Goal: Information Seeking & Learning: Learn about a topic

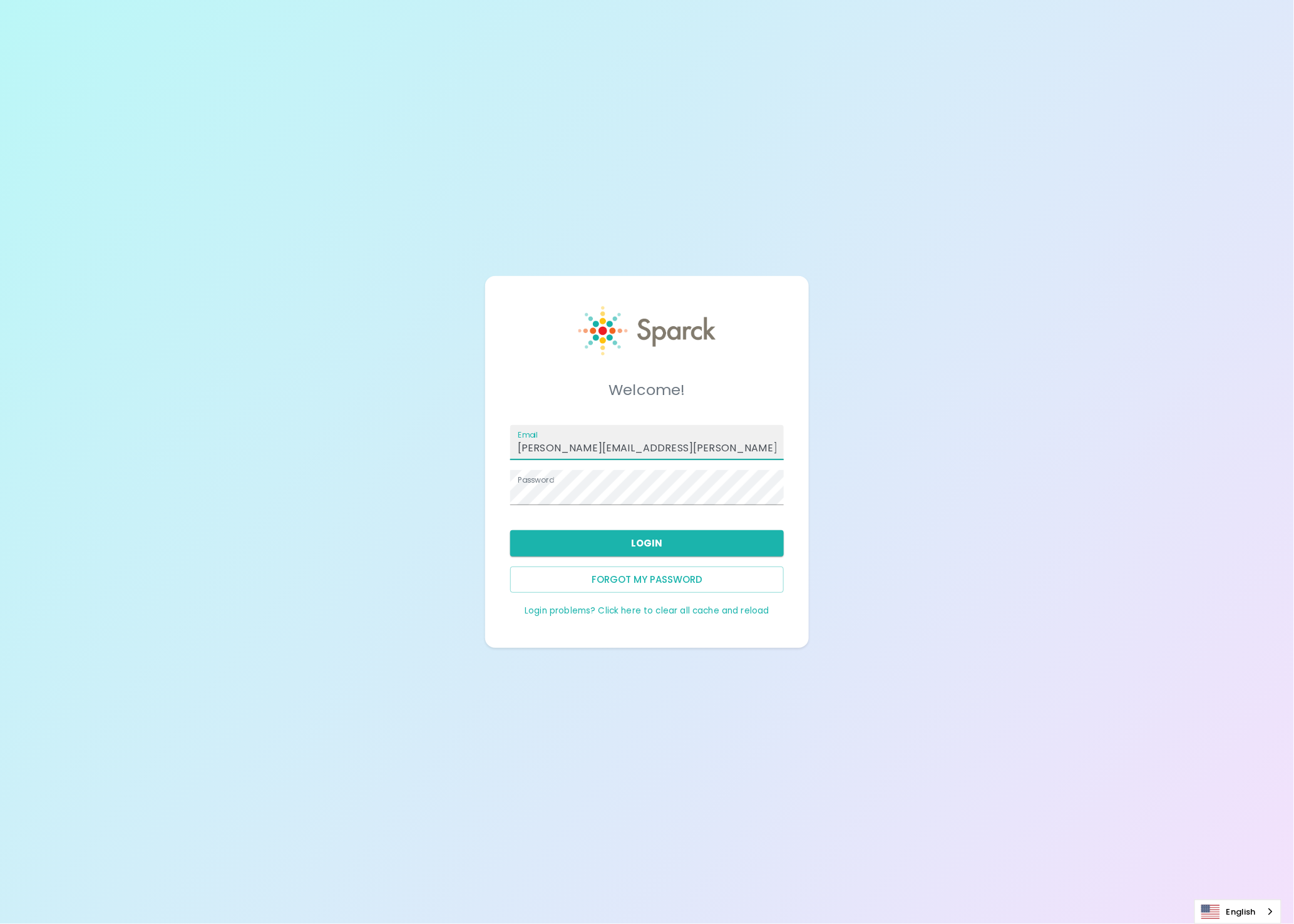
drag, startPoint x: 744, startPoint y: 448, endPoint x: 747, endPoint y: 442, distance: 6.7
click at [747, 442] on input "ron.thornburg+dingouploadNEW@sparckco.com" at bounding box center [647, 442] width 274 height 35
type input "admin@sparckco.com"
click at [640, 540] on button "Login" at bounding box center [647, 543] width 274 height 26
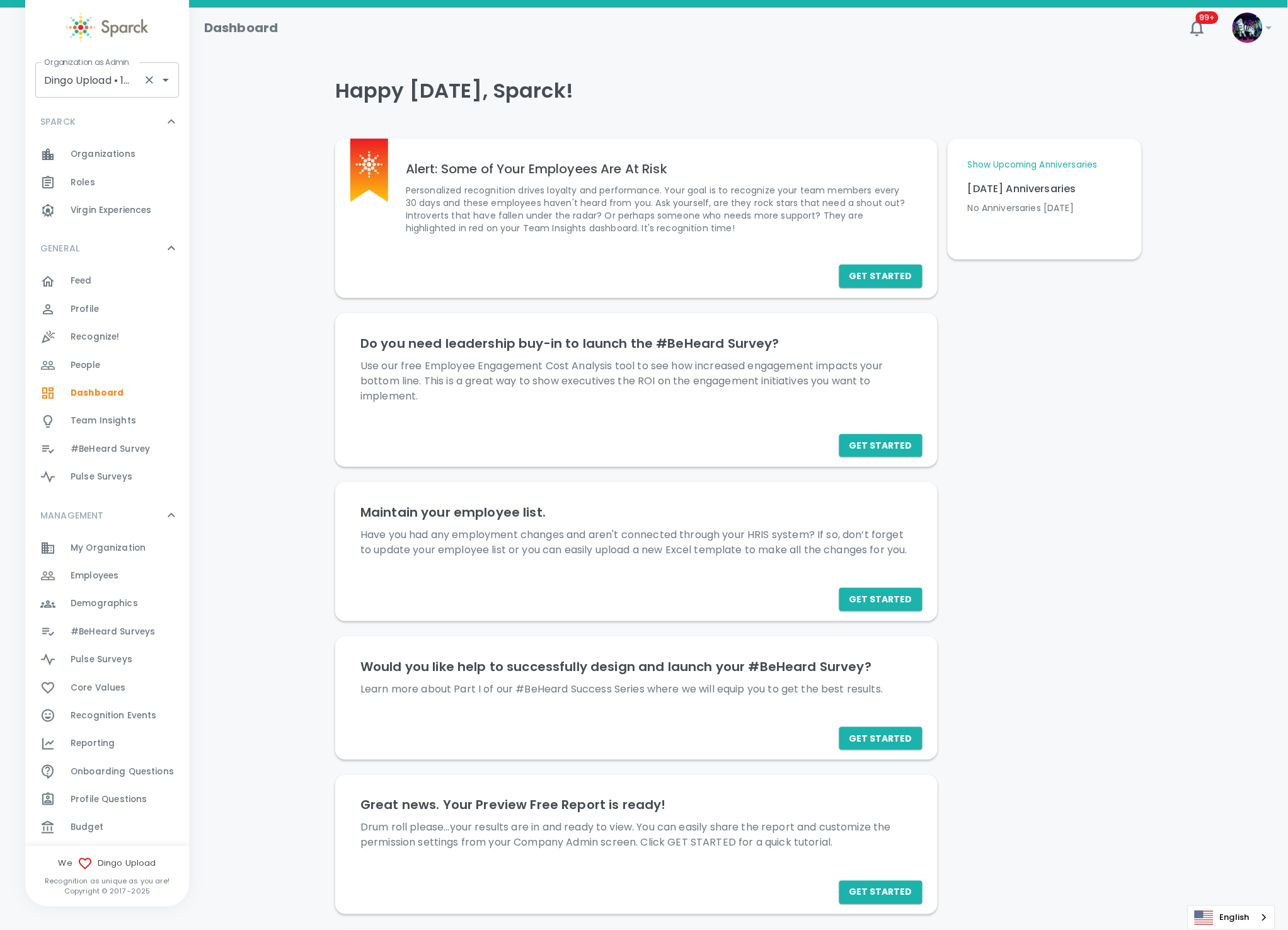
click at [63, 83] on input "Dingo Upload • 1520" at bounding box center [90, 80] width 97 height 24
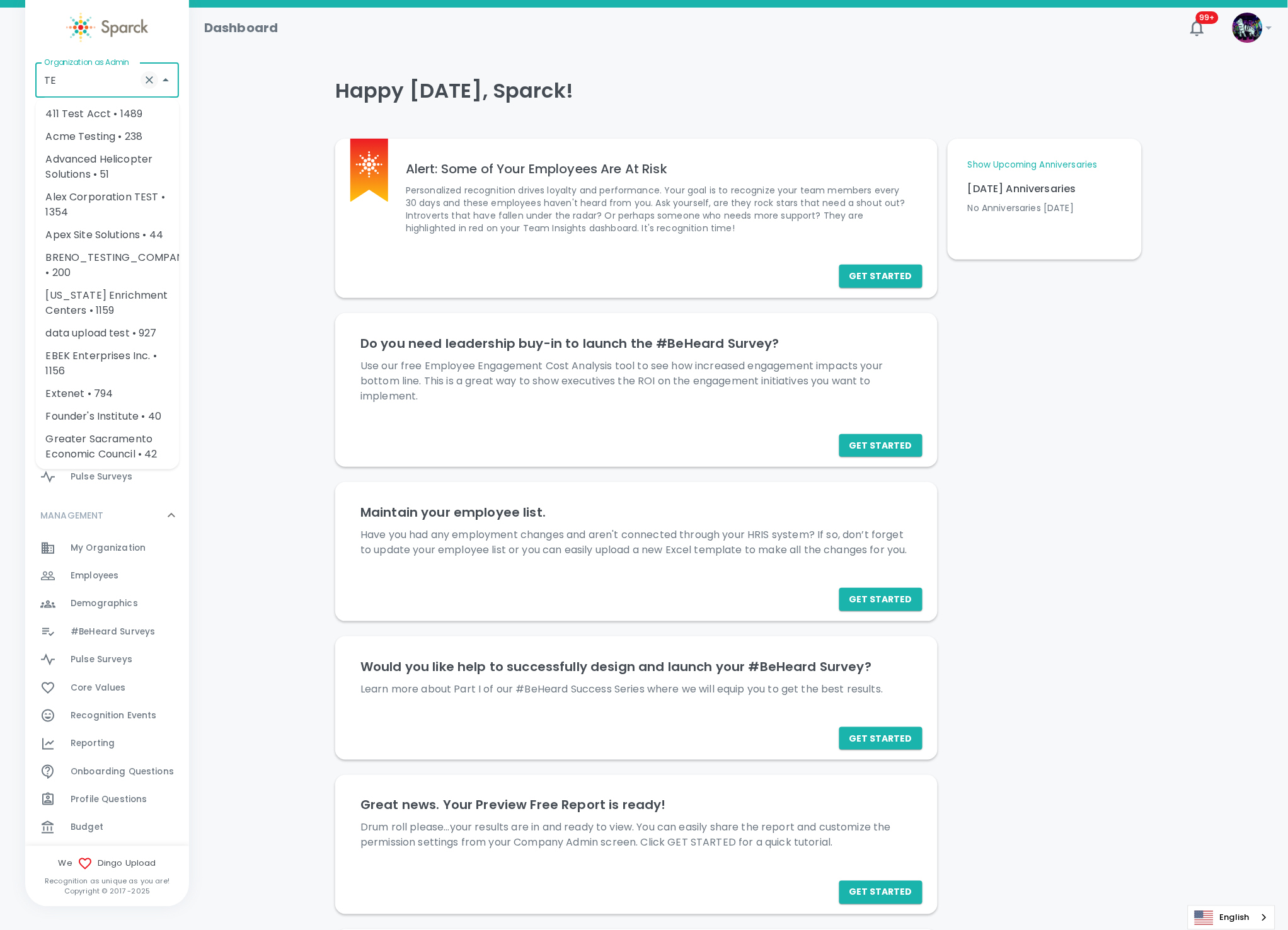
type input "T"
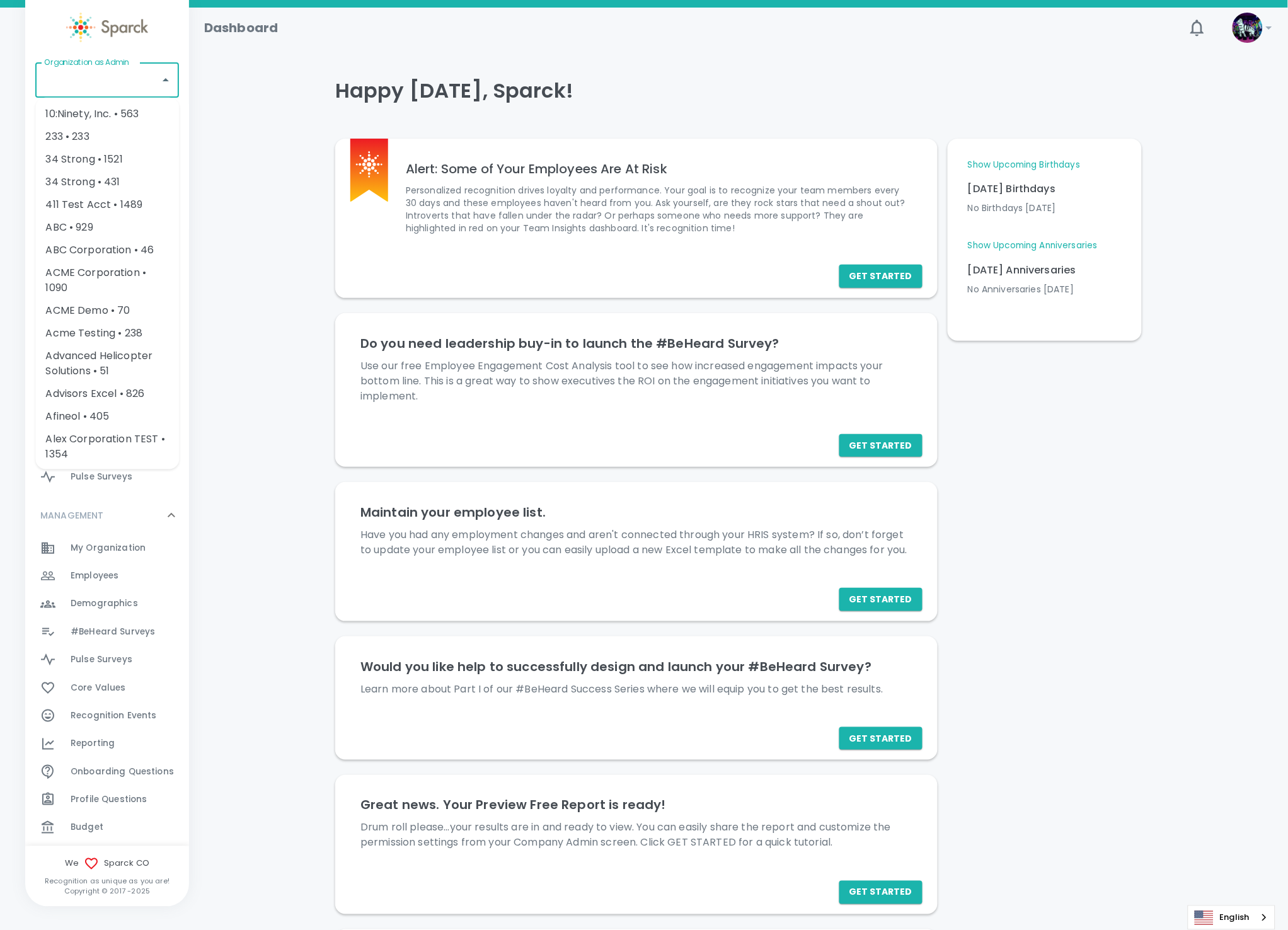
drag, startPoint x: 128, startPoint y: 57, endPoint x: 119, endPoint y: 50, distance: 11.4
click at [122, 50] on div "Organization as Admin Organization as Admin SPARCK 0 Organizations 0 Roles 0 Vi…" at bounding box center [107, 453] width 164 height 907
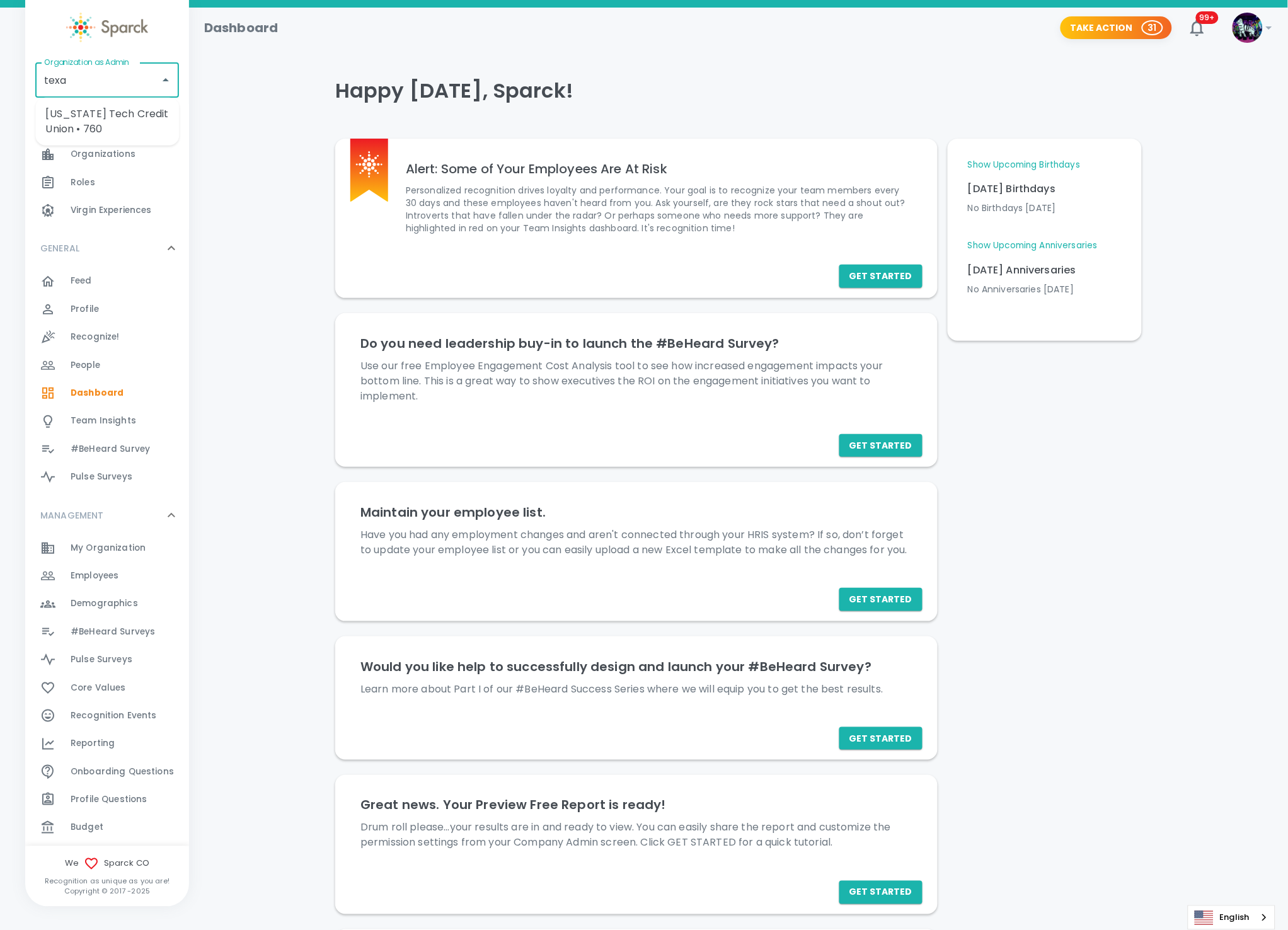
click at [93, 121] on li "Texas Tech Credit Union • 760" at bounding box center [107, 122] width 144 height 38
type input "Texas Tech Credit Union • 760"
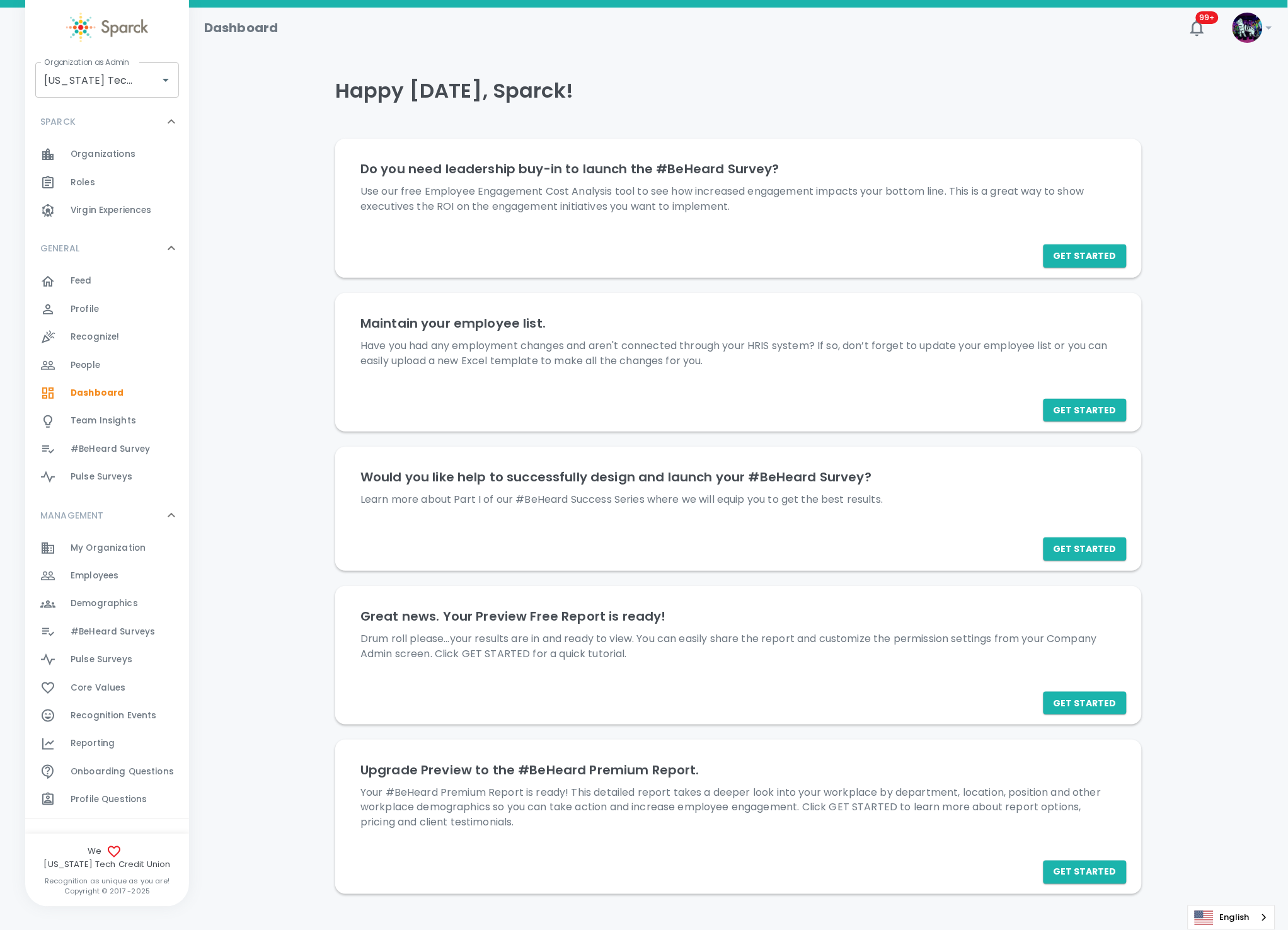
click at [144, 639] on span "#BeHeard Surveys 0" at bounding box center [113, 631] width 85 height 17
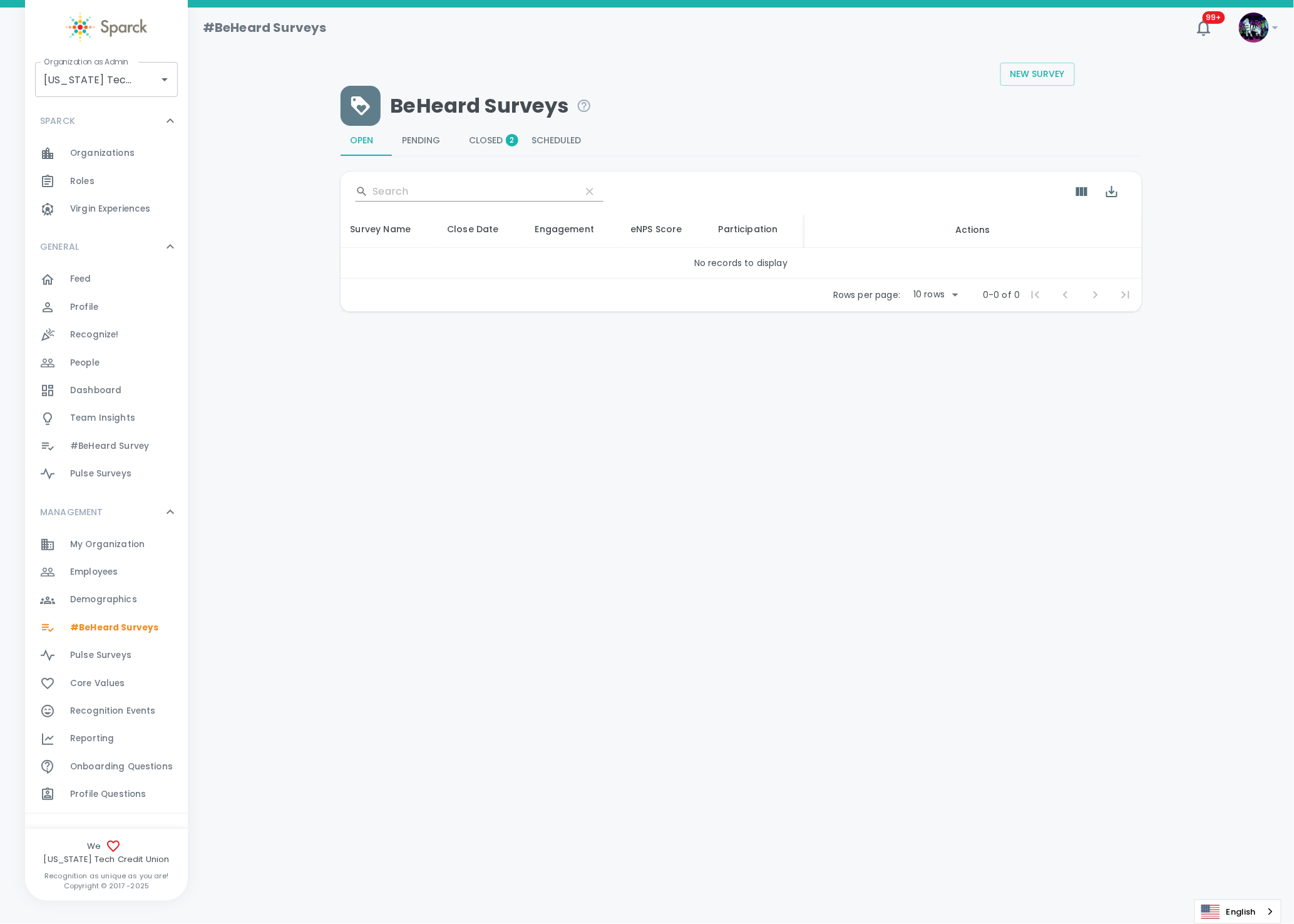
click at [492, 139] on span "Closed 2" at bounding box center [491, 141] width 43 height 11
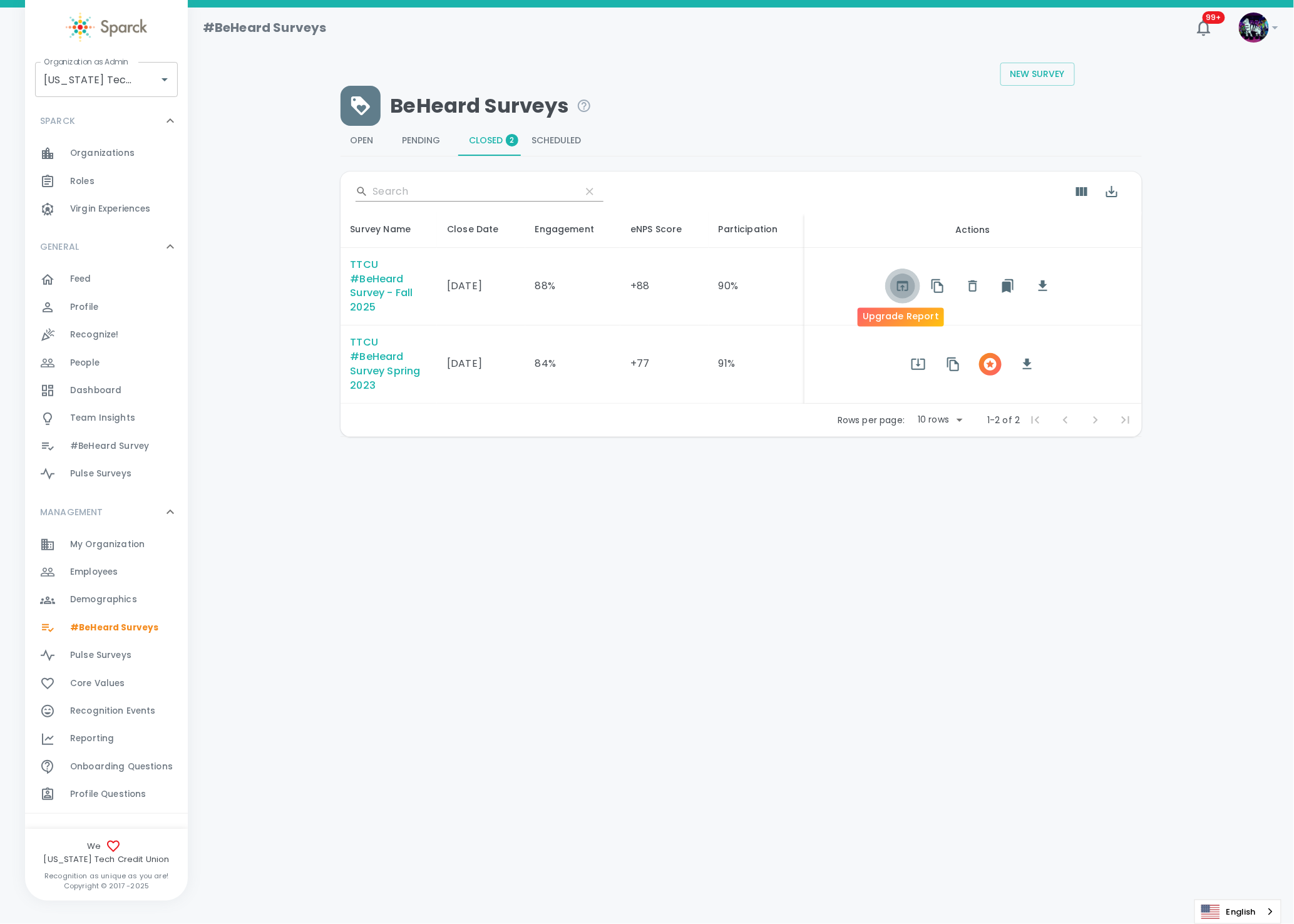
click at [896, 285] on icon "button" at bounding box center [903, 286] width 15 height 15
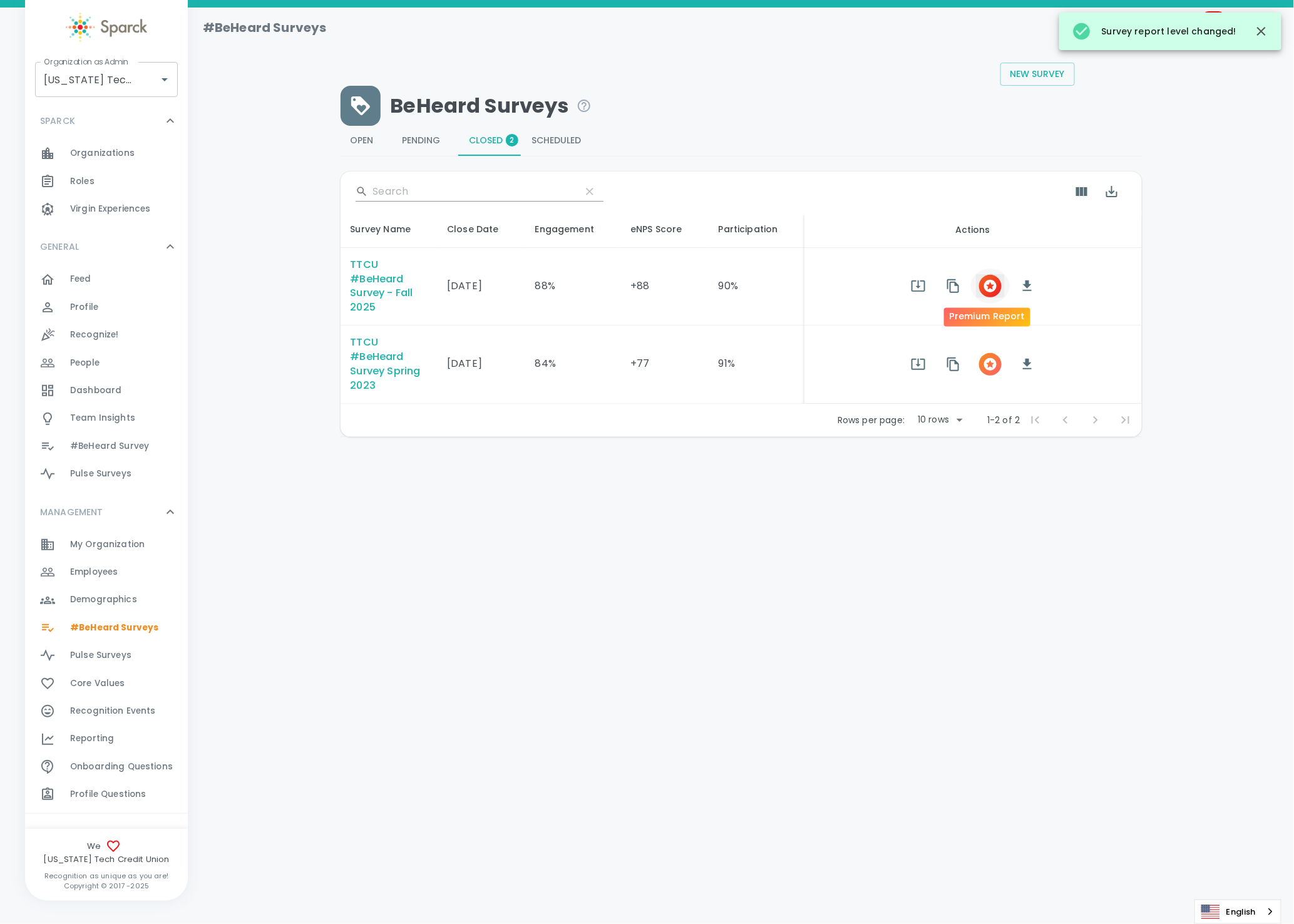
click at [985, 287] on icon "button" at bounding box center [991, 285] width 12 height 12
click at [985, 289] on icon "button" at bounding box center [991, 285] width 12 height 12
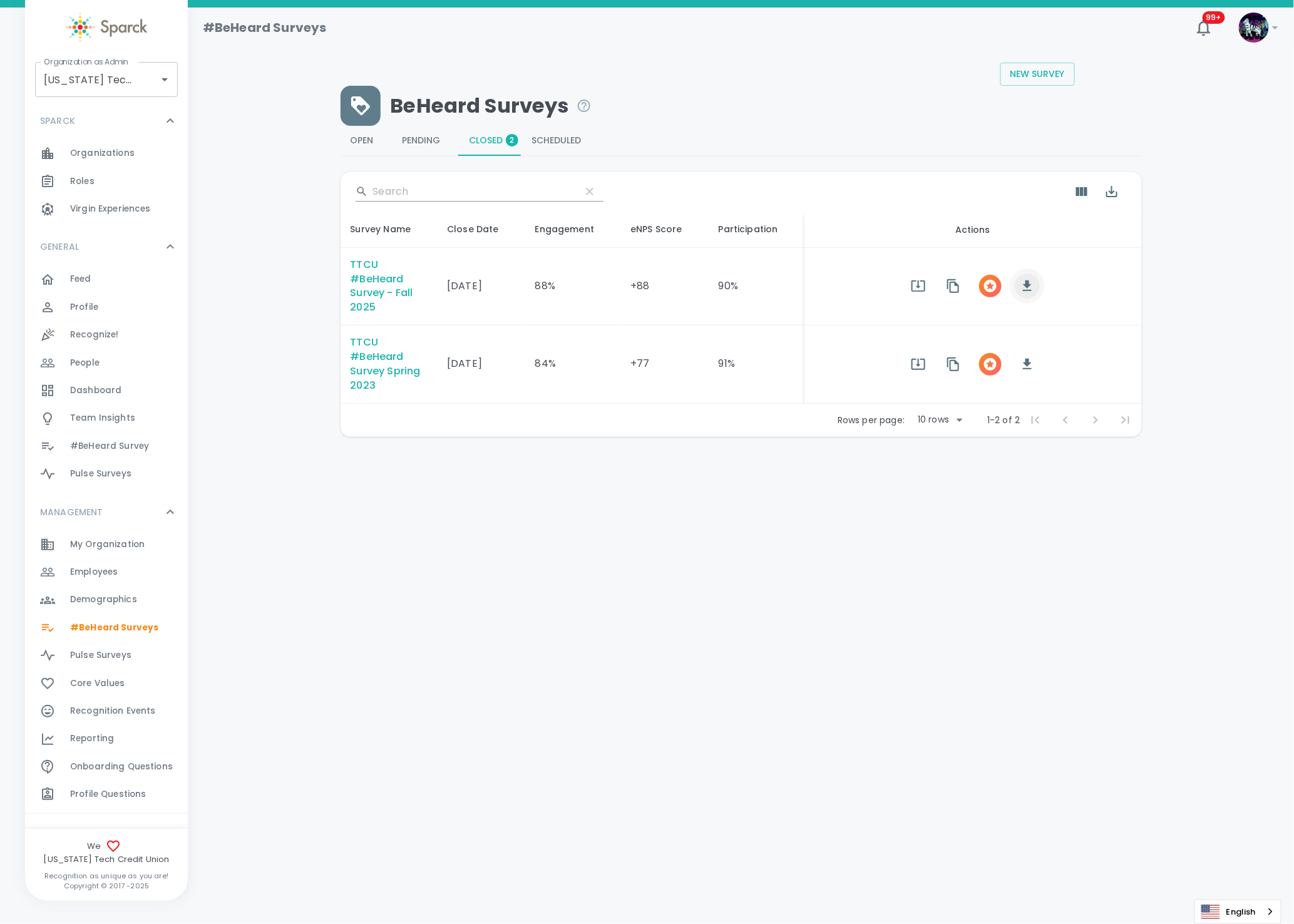
click at [1023, 285] on icon "button" at bounding box center [1027, 285] width 9 height 11
click at [112, 580] on span "Employees 0" at bounding box center [94, 572] width 47 height 17
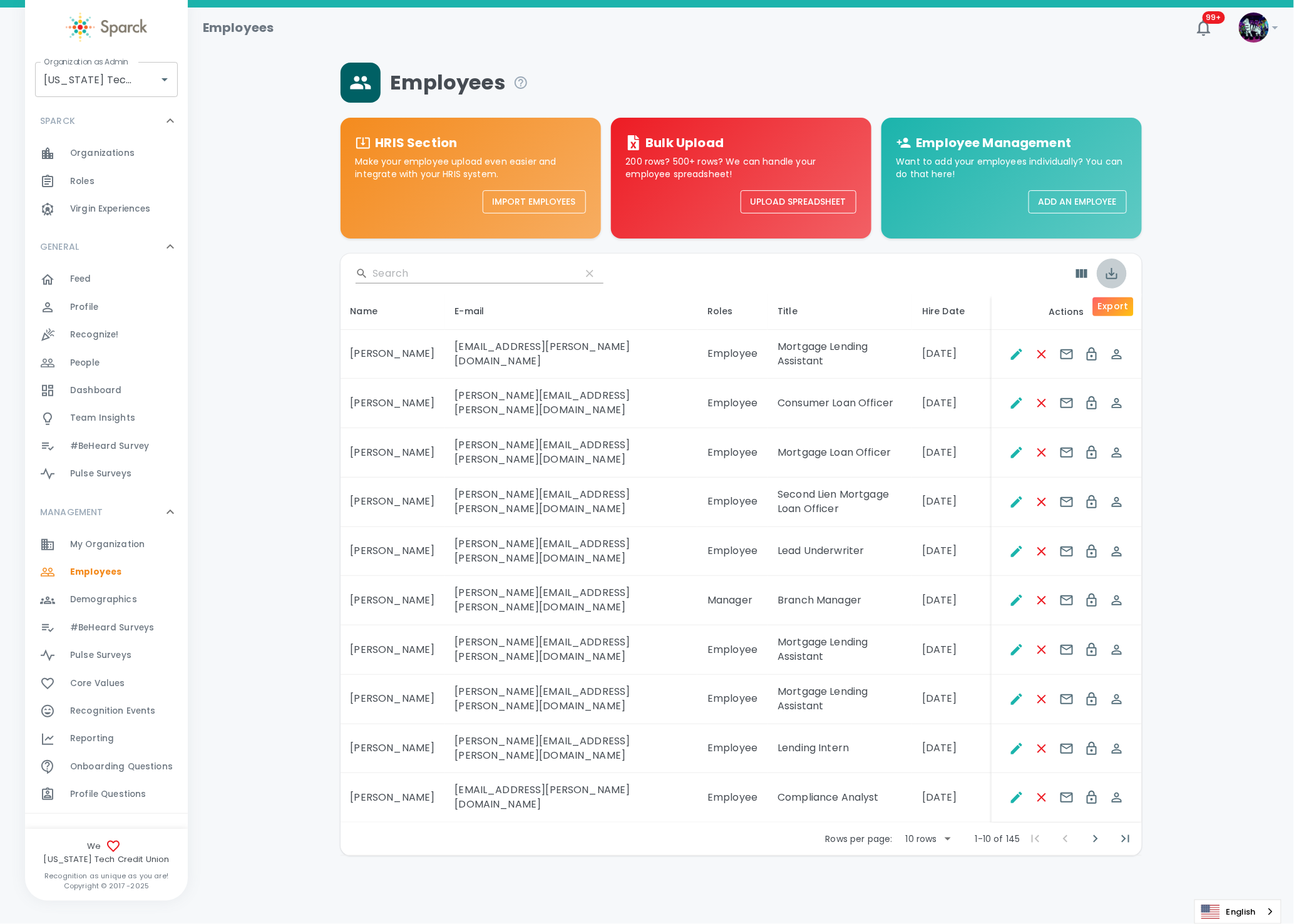
click at [1118, 271] on icon "Export" at bounding box center [1112, 273] width 15 height 15
click at [1139, 326] on li "Export as CSV" at bounding box center [1142, 328] width 90 height 23
click at [119, 624] on span "#BeHeard Surveys" at bounding box center [112, 627] width 84 height 12
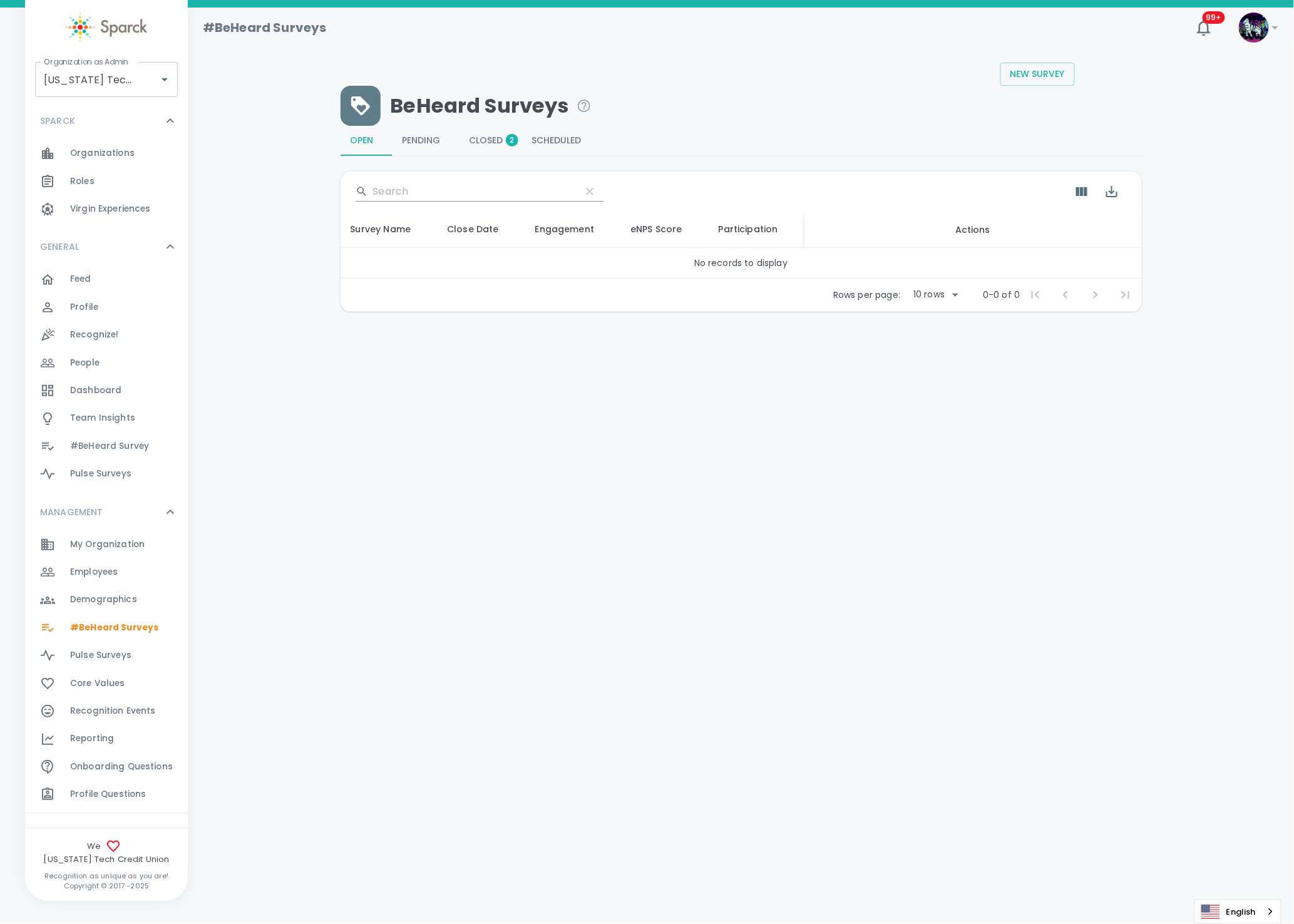
click at [486, 129] on div "BeHeard Surveys Open 0 Pending 0 Closed 2 Scheduled 0 ​ Survey Name Close Date …" at bounding box center [741, 199] width 802 height 226
click at [486, 131] on button "Closed 2" at bounding box center [491, 141] width 63 height 30
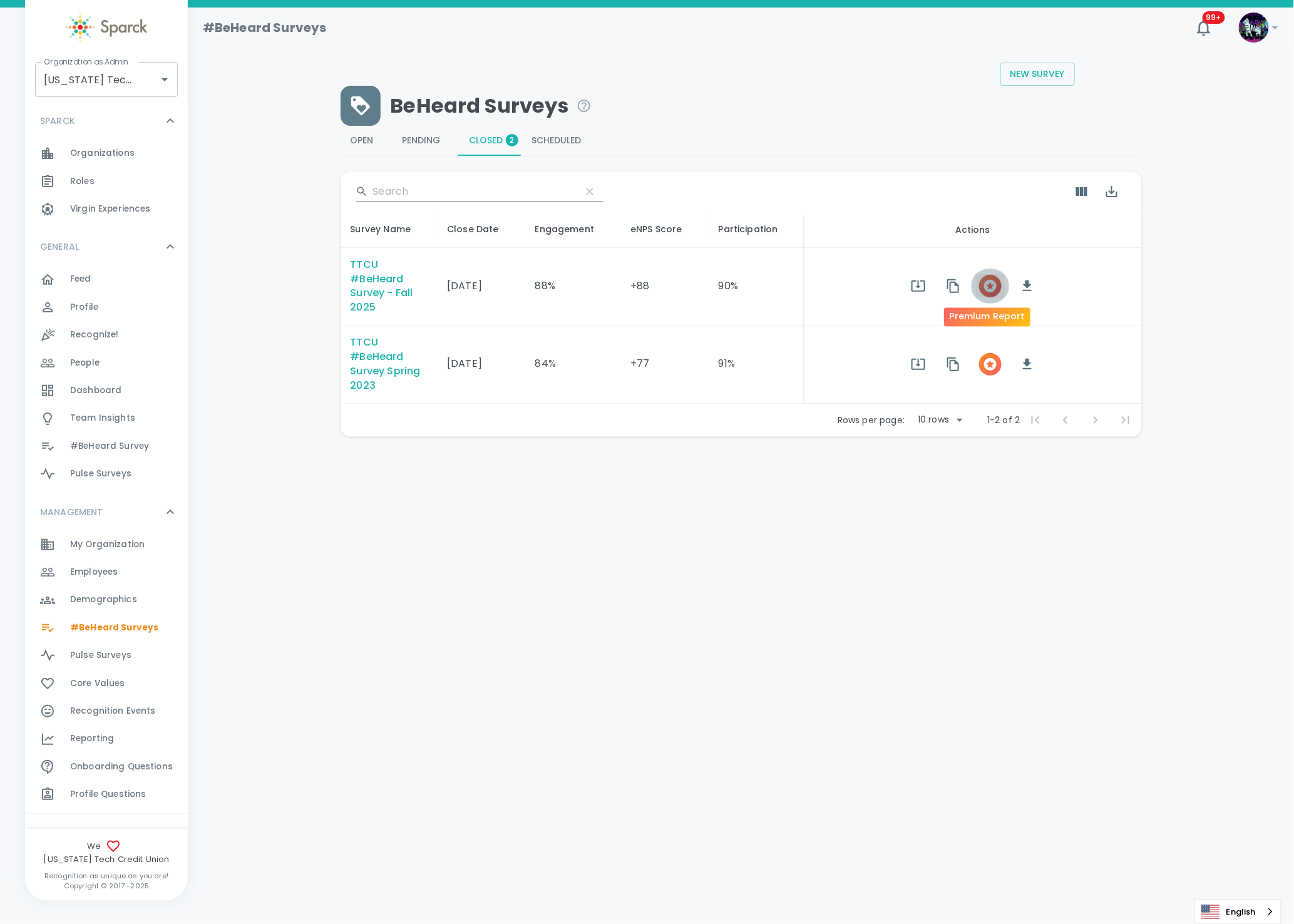
click at [987, 285] on icon "button" at bounding box center [991, 286] width 15 height 15
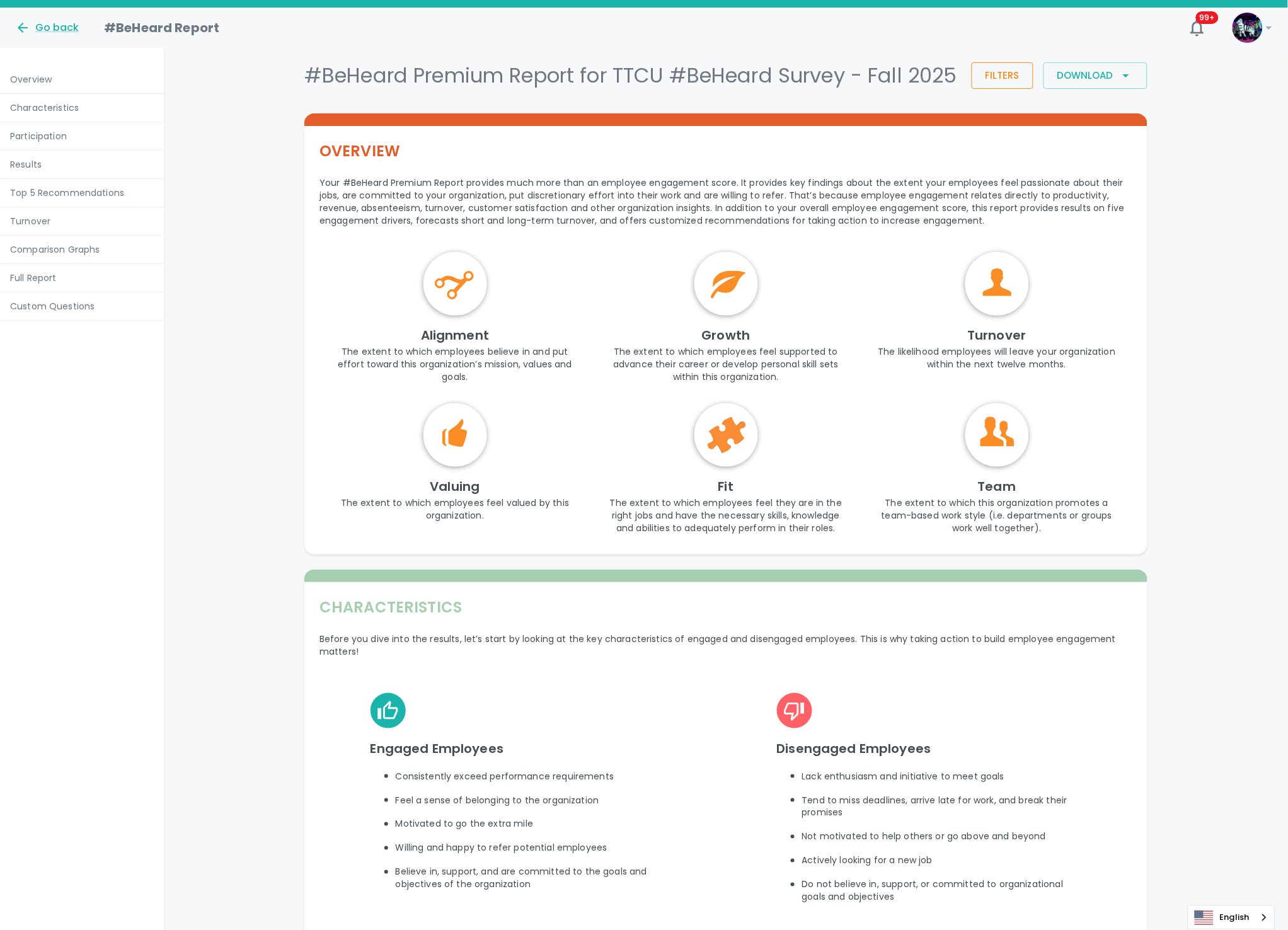
click at [980, 89] on button "Filters" at bounding box center [1002, 76] width 62 height 26
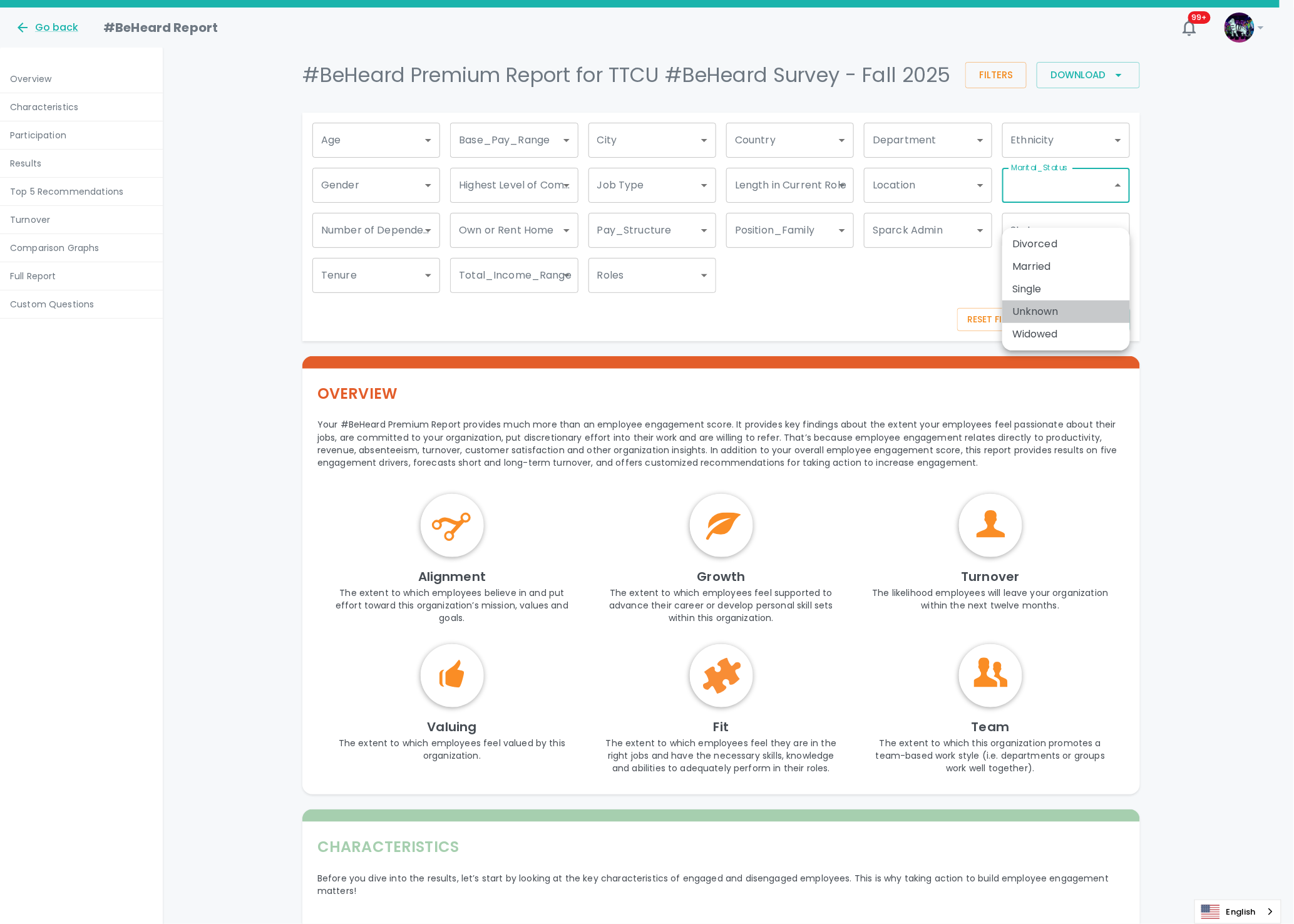
click at [1054, 307] on li "Unknown" at bounding box center [1067, 312] width 128 height 23
type input "51850"
click at [1117, 398] on div at bounding box center [647, 462] width 1294 height 924
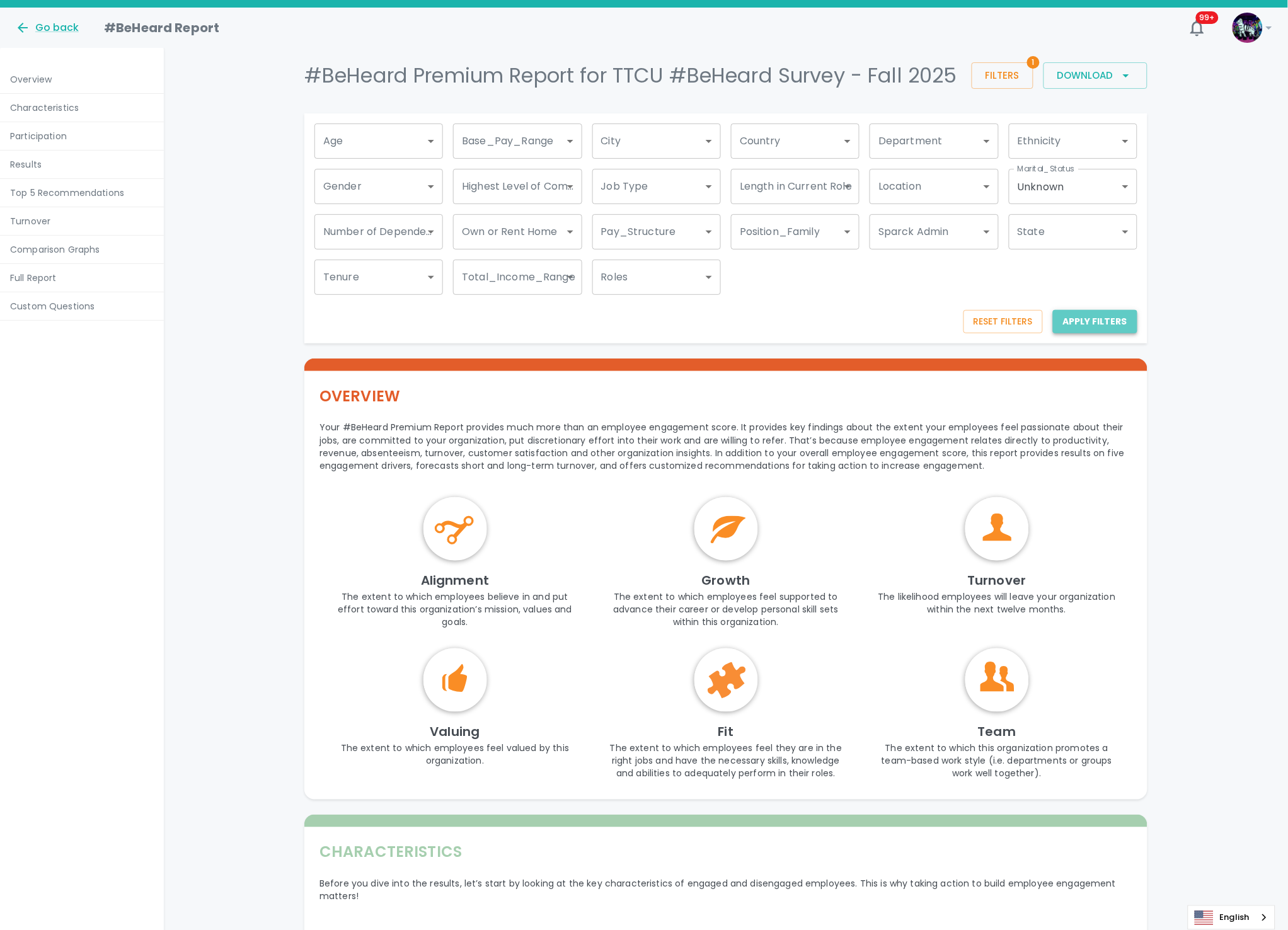
click at [1084, 333] on button "Apply Filters" at bounding box center [1095, 322] width 85 height 23
click at [1001, 333] on button "Reset Filters" at bounding box center [1003, 322] width 79 height 23
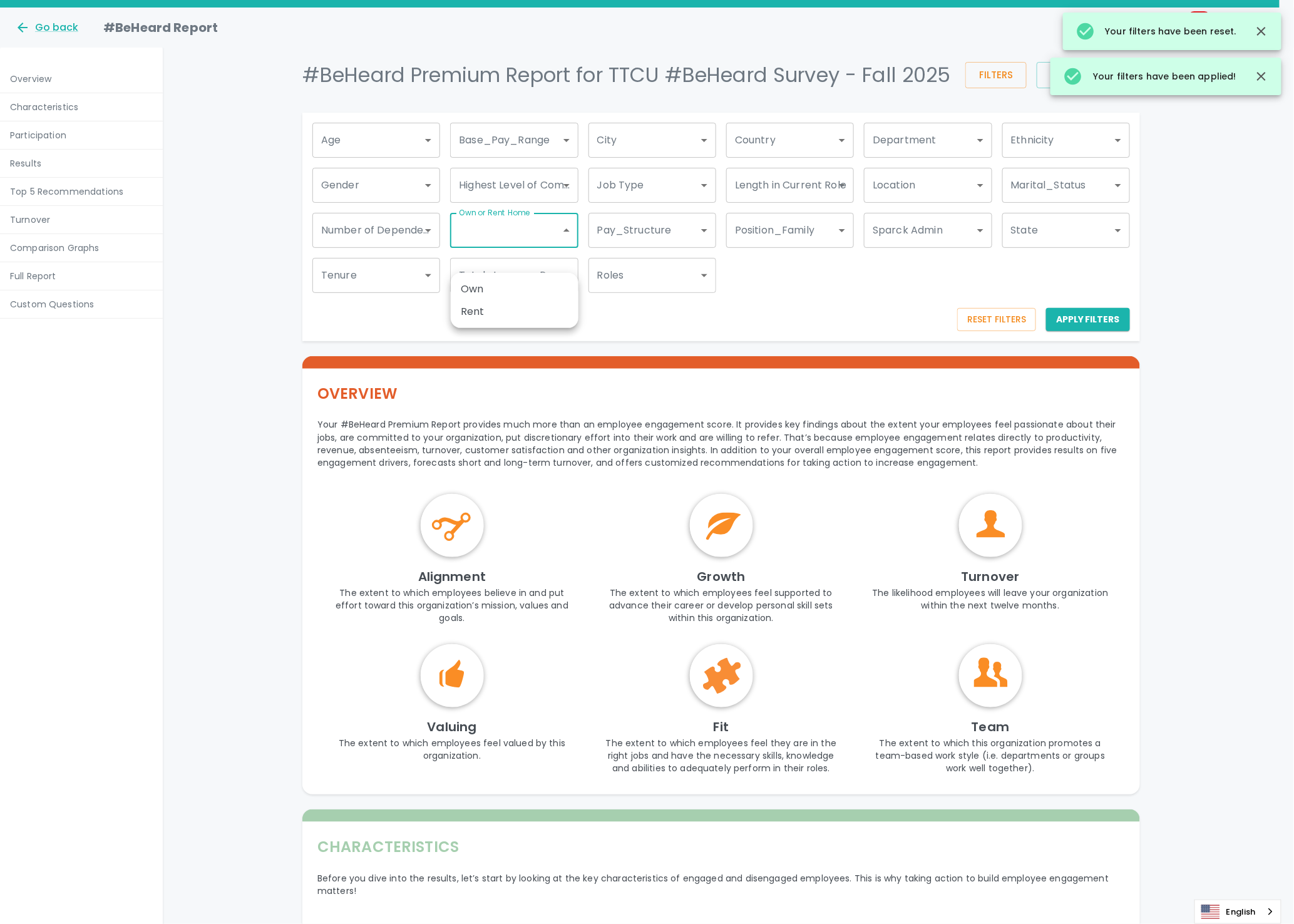
click at [486, 285] on li "Own" at bounding box center [514, 289] width 128 height 23
type input "51681"
click at [1092, 333] on div at bounding box center [647, 462] width 1294 height 924
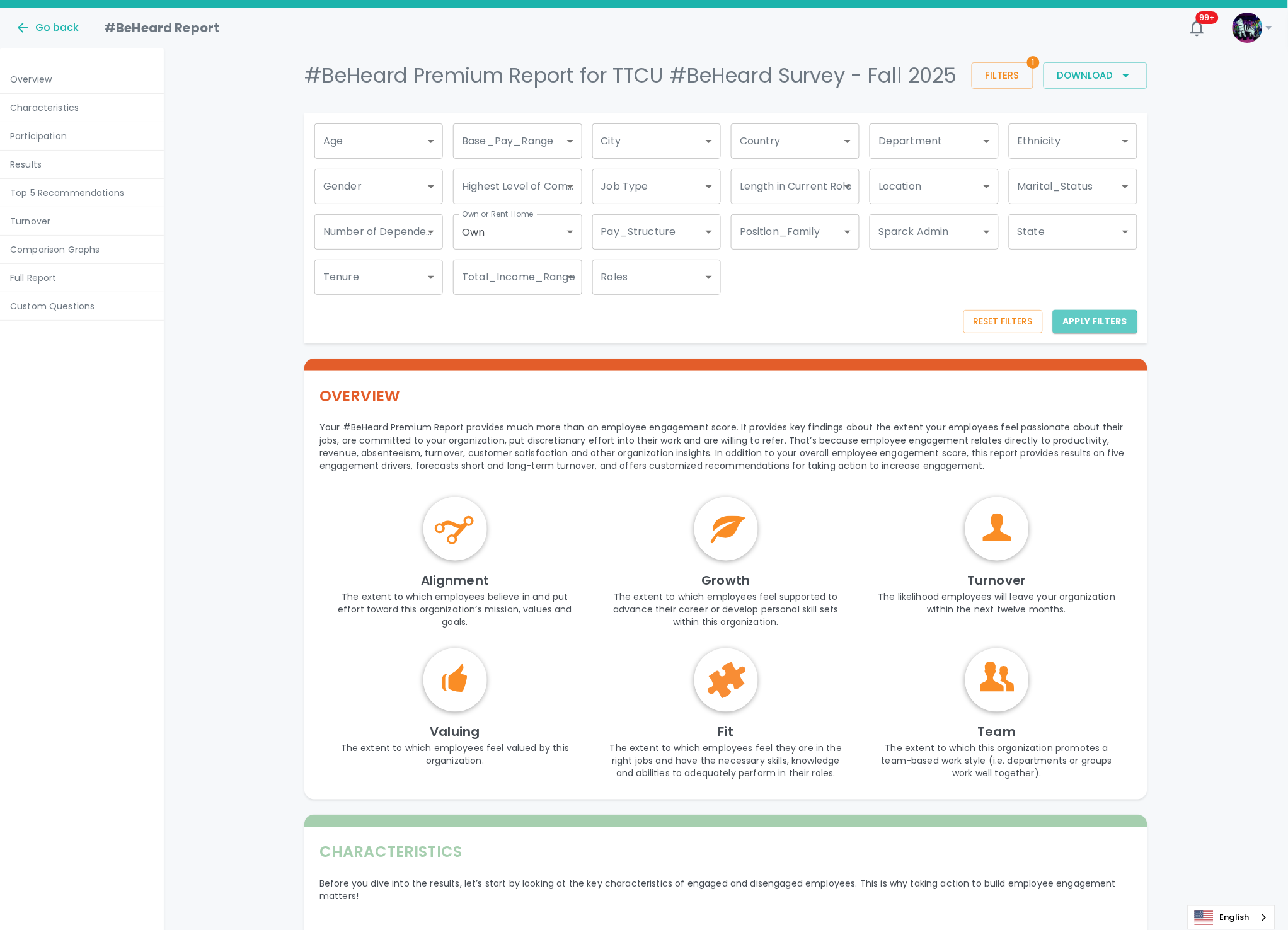
click at [1095, 333] on button "Apply Filters" at bounding box center [1095, 322] width 85 height 23
click at [1016, 333] on button "Reset Filters" at bounding box center [1003, 322] width 79 height 23
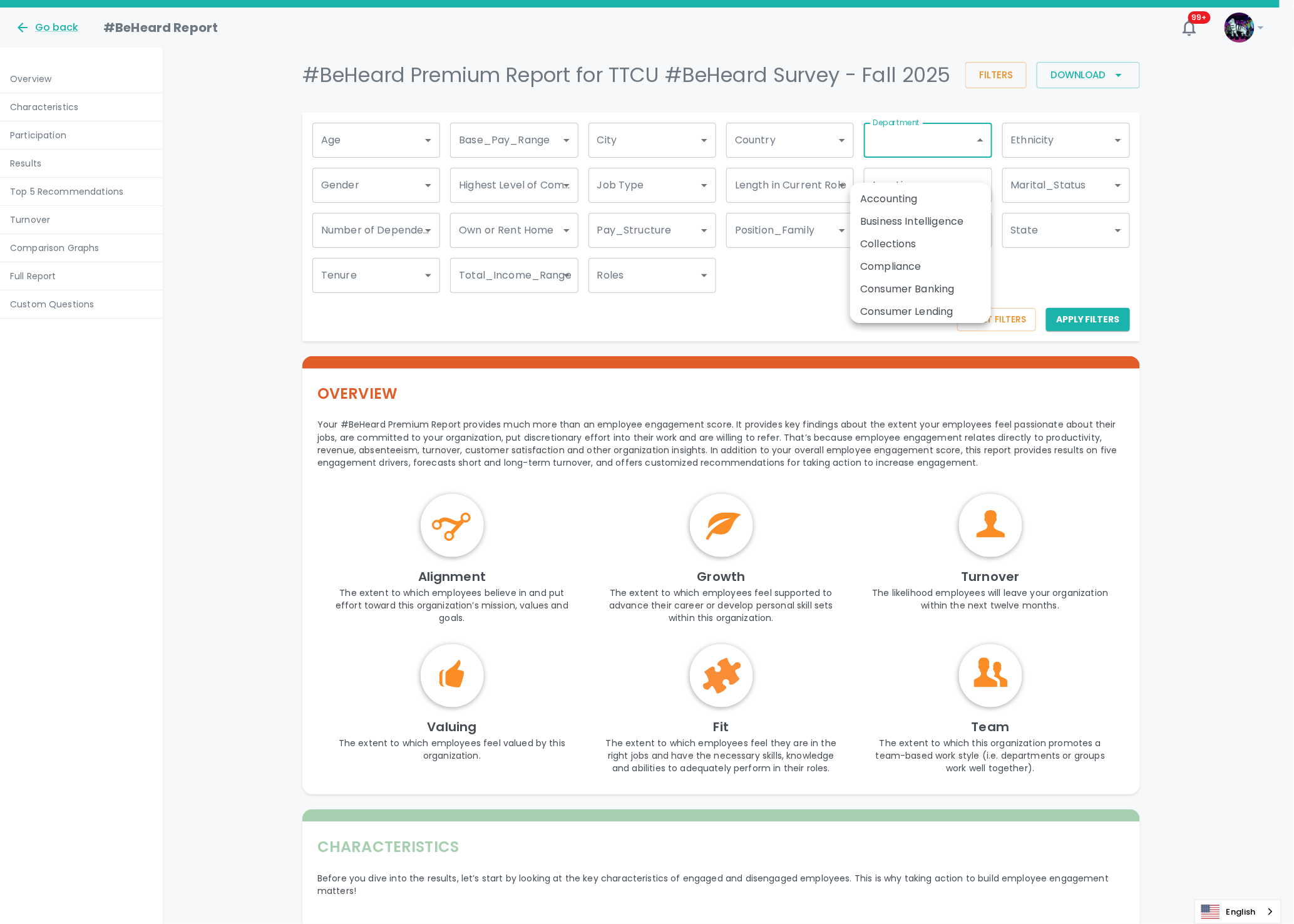
click at [799, 168] on div at bounding box center [647, 462] width 1294 height 924
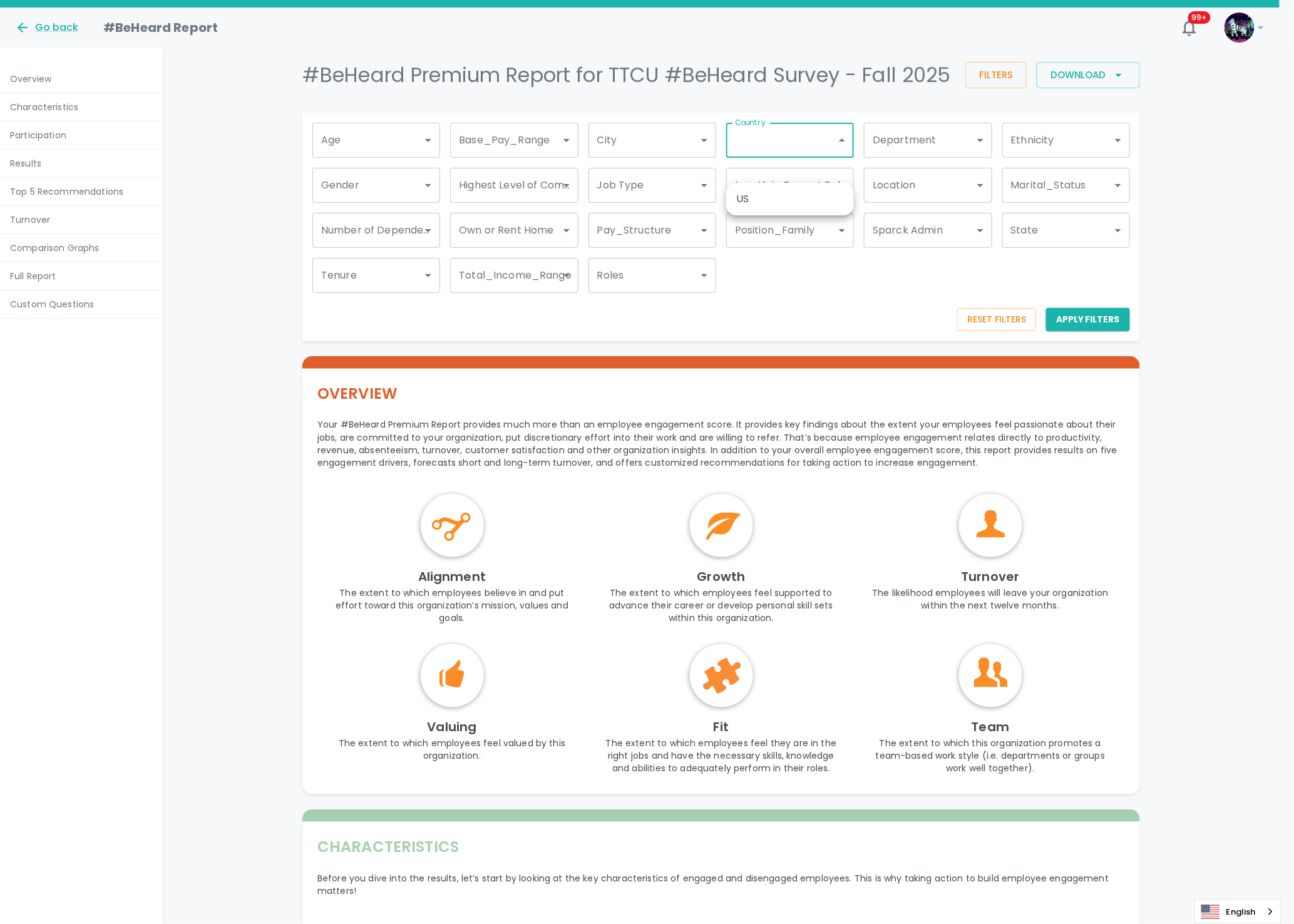
click at [640, 168] on div at bounding box center [647, 462] width 1294 height 924
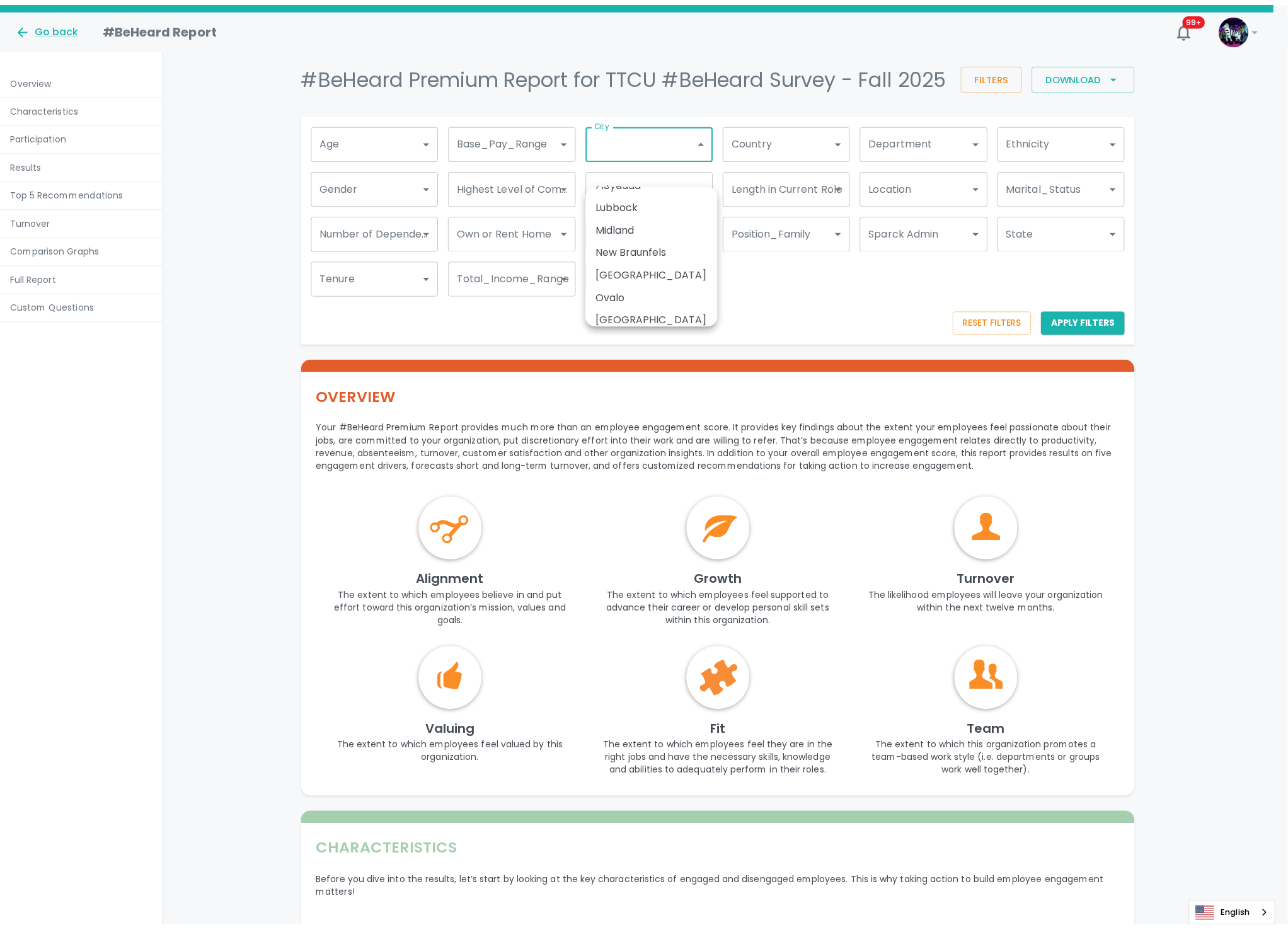
scroll to position [93, 0]
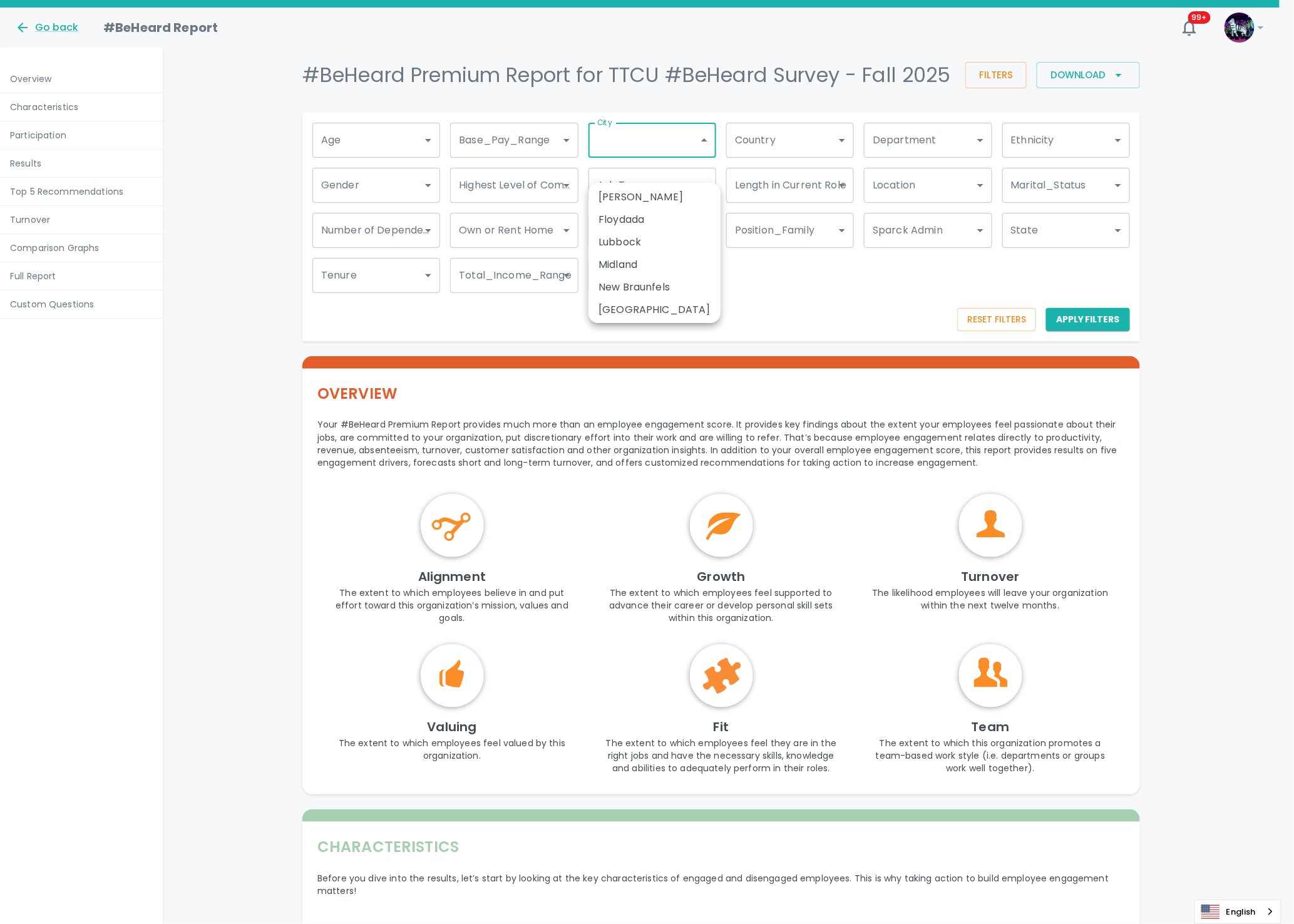
click at [608, 240] on li "Lubbock" at bounding box center [655, 243] width 133 height 23
type input "51571"
click at [1090, 348] on div at bounding box center [647, 462] width 1294 height 924
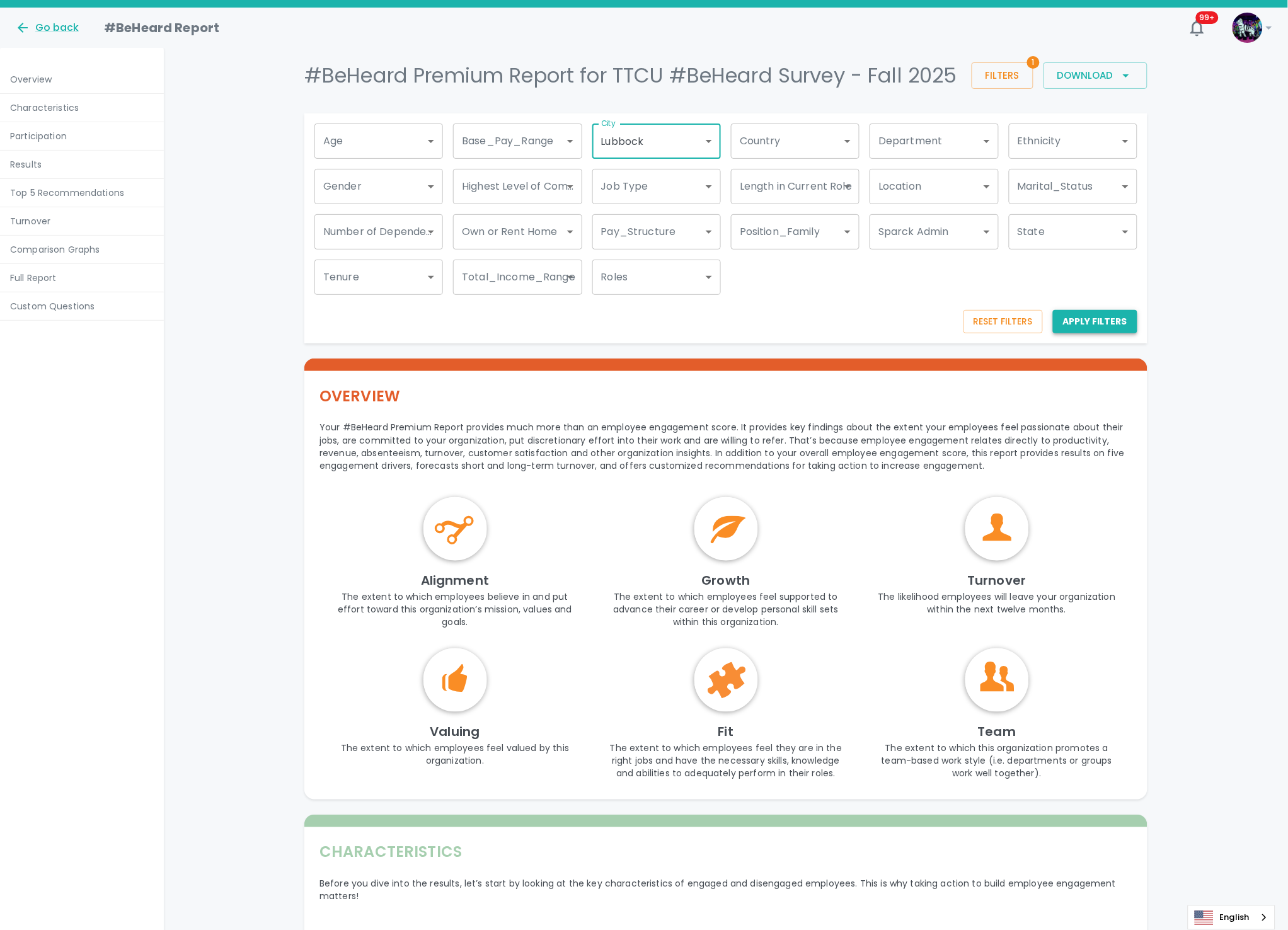
click at [1091, 333] on button "Apply Filters" at bounding box center [1095, 322] width 85 height 23
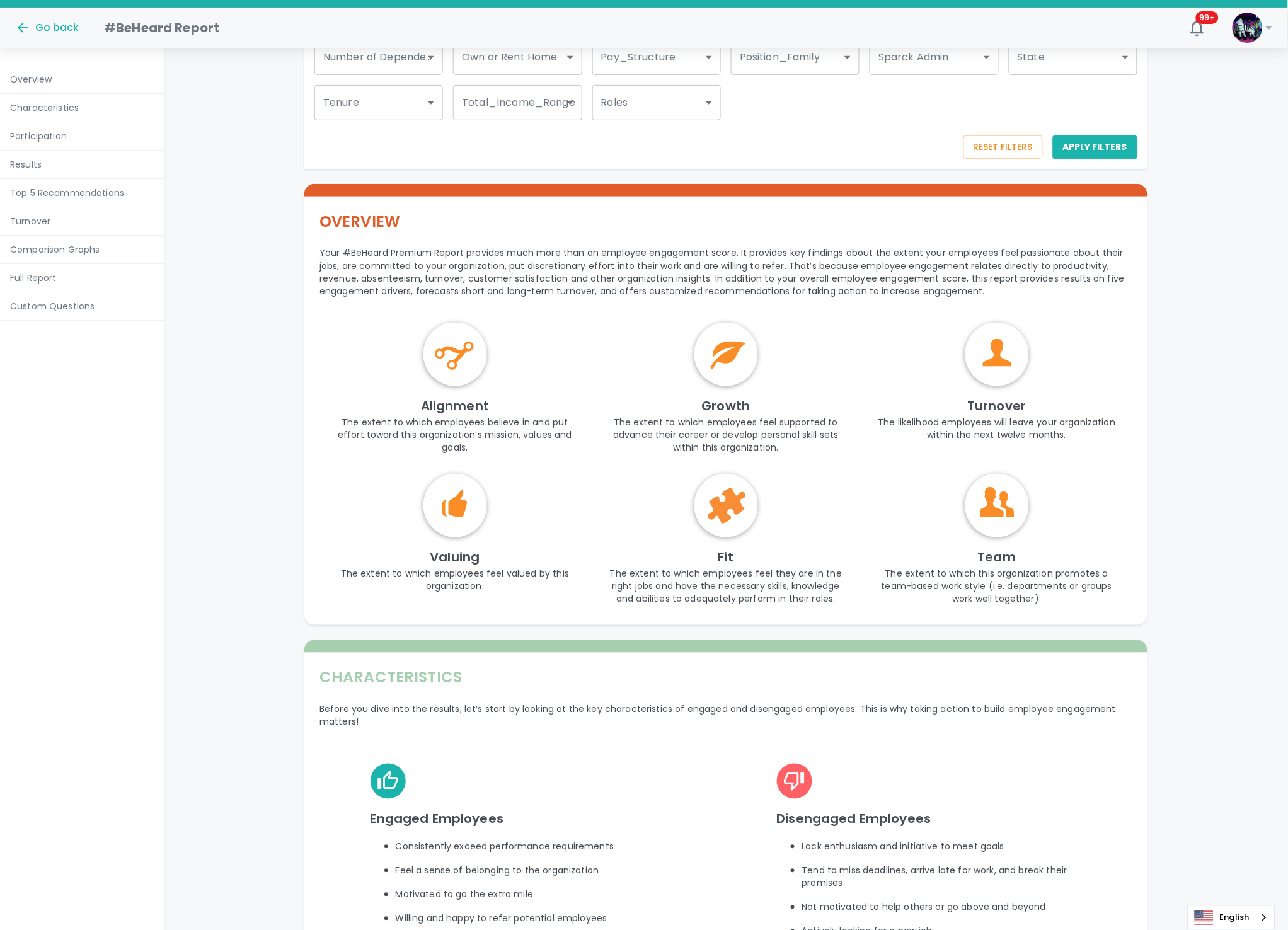
scroll to position [0, 0]
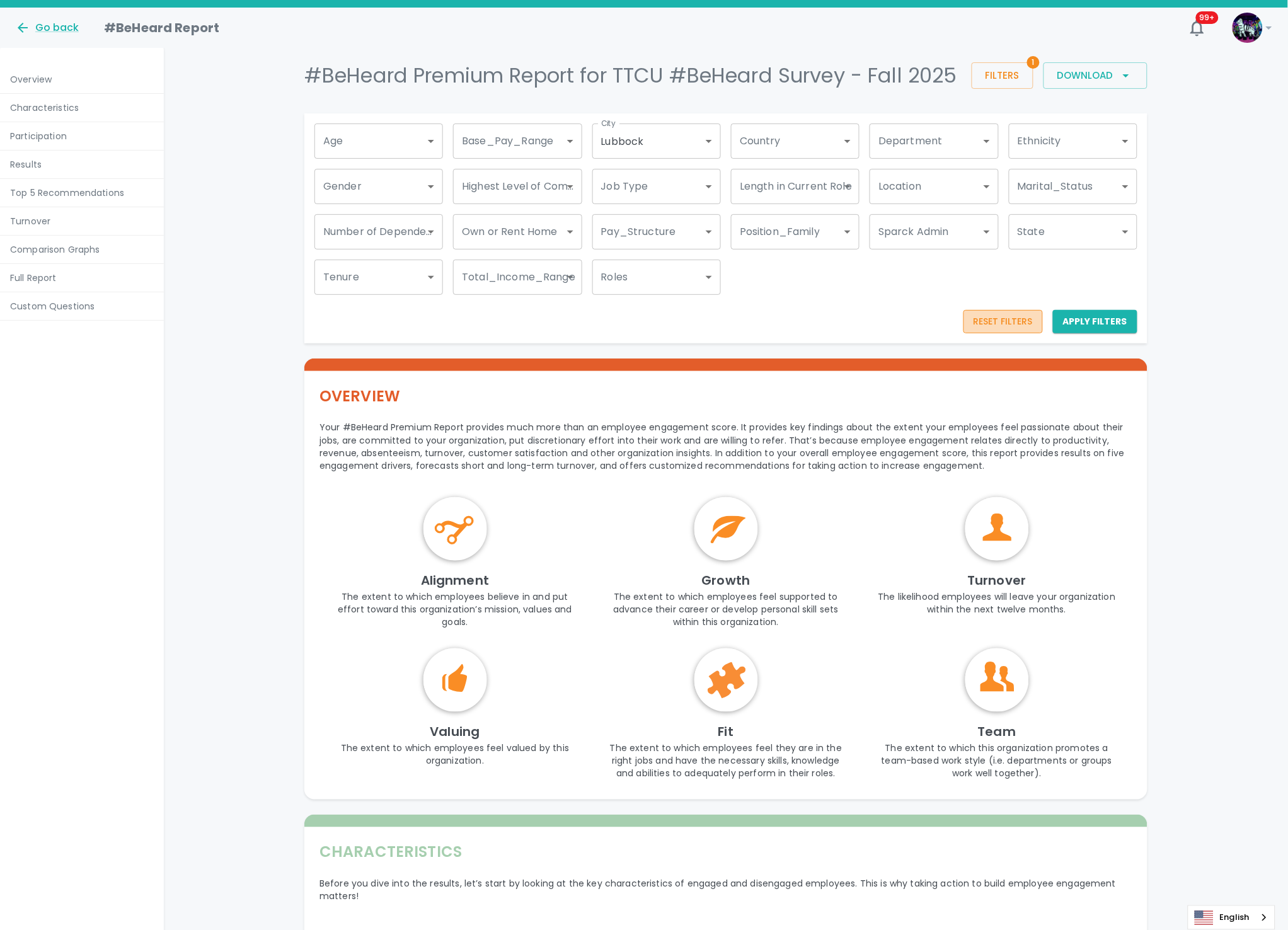
click at [991, 333] on button "Reset Filters" at bounding box center [1003, 322] width 79 height 23
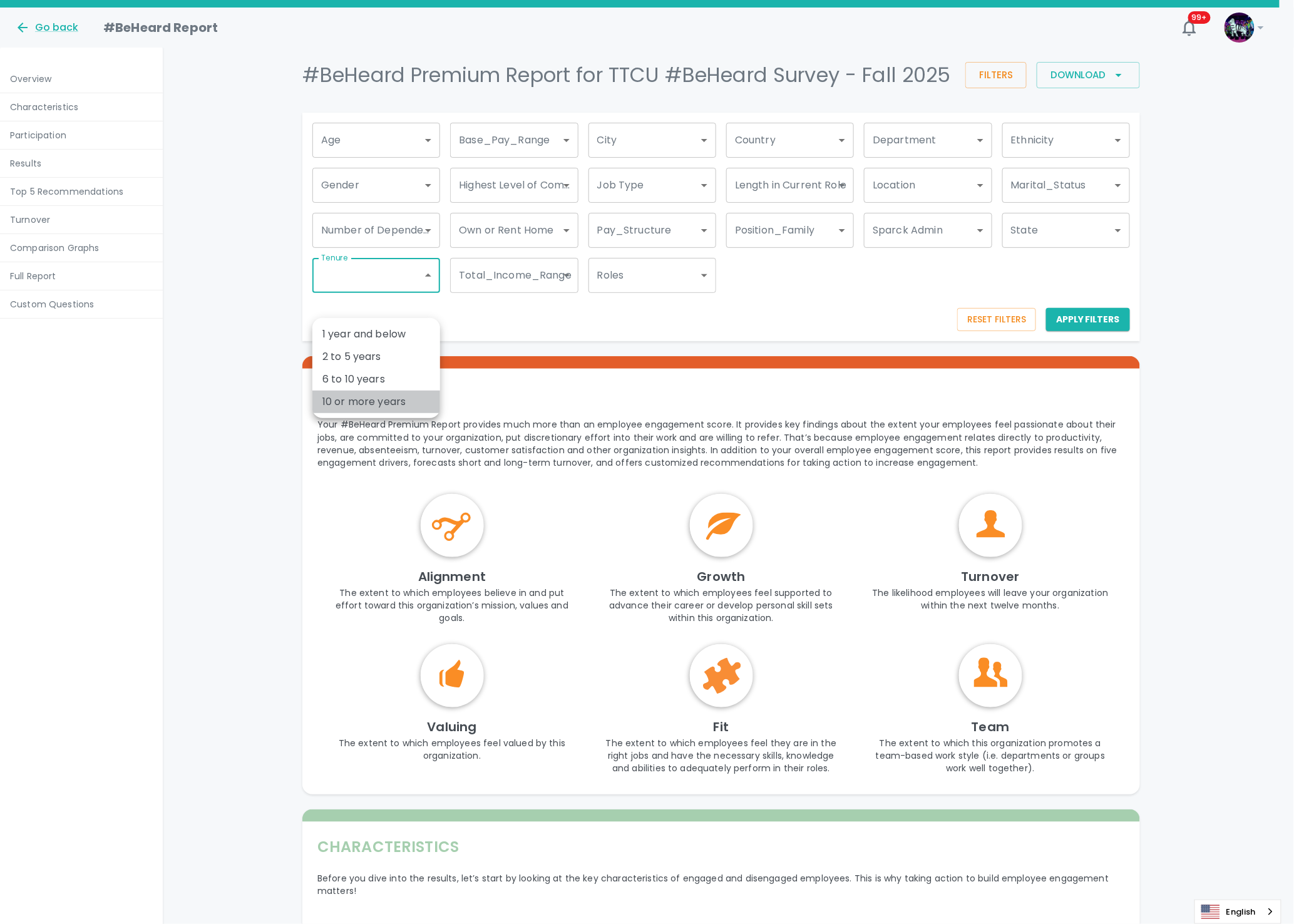
click at [389, 397] on li "10 or more years" at bounding box center [376, 402] width 128 height 23
type input "51531"
click at [1076, 348] on div at bounding box center [647, 462] width 1294 height 924
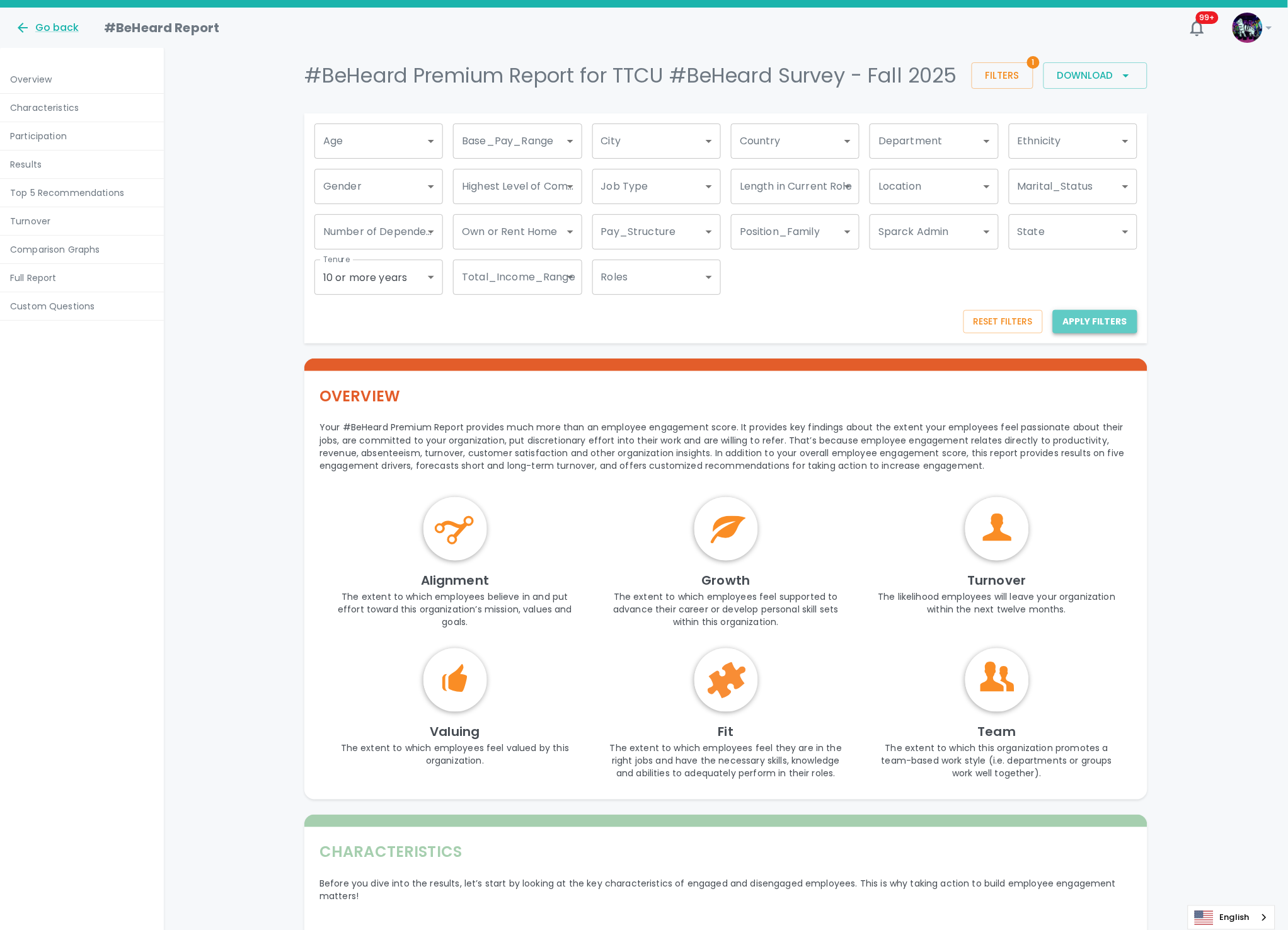
click at [1087, 333] on button "Apply Filters" at bounding box center [1095, 322] width 85 height 23
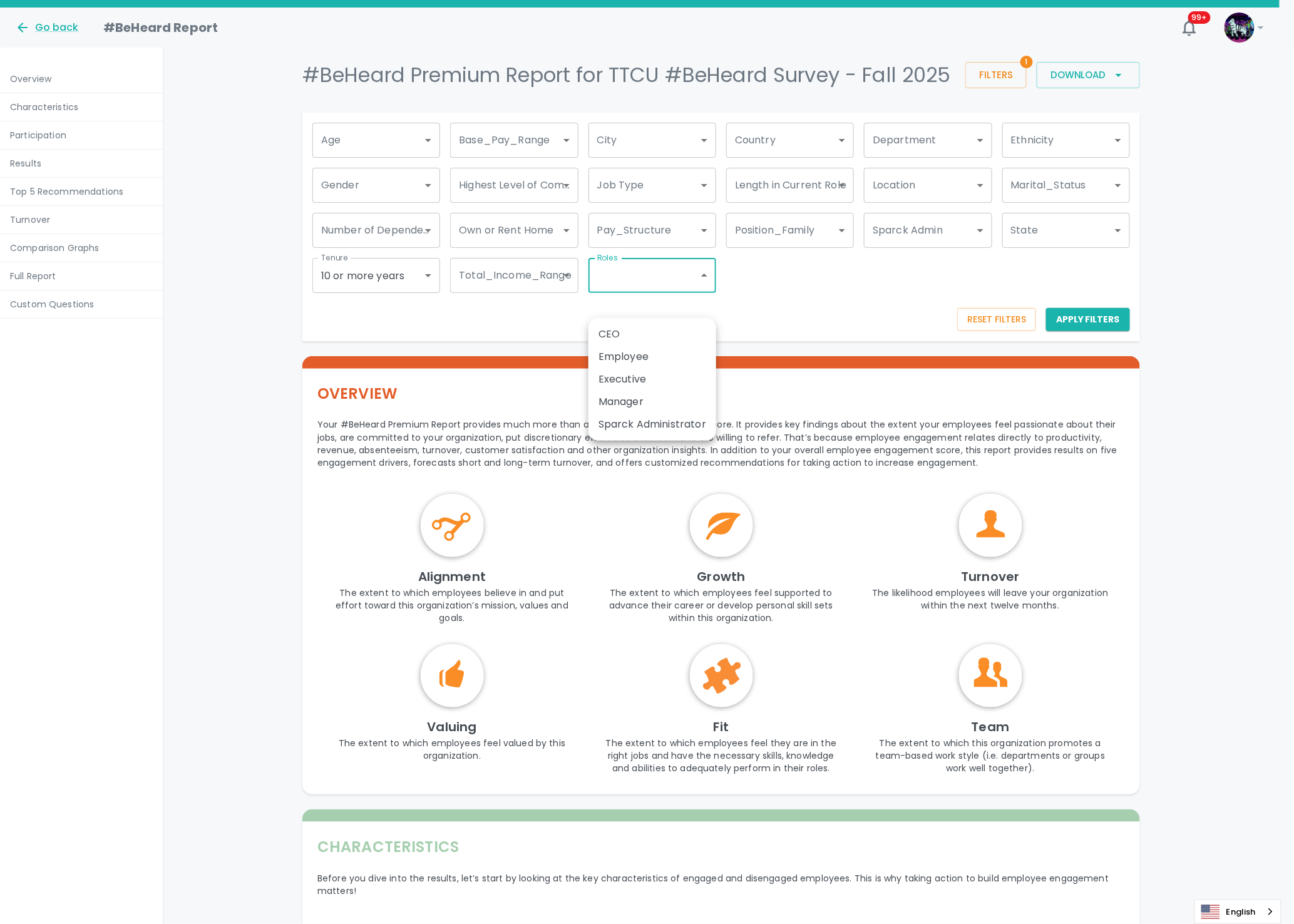
click at [791, 312] on div at bounding box center [647, 462] width 1294 height 924
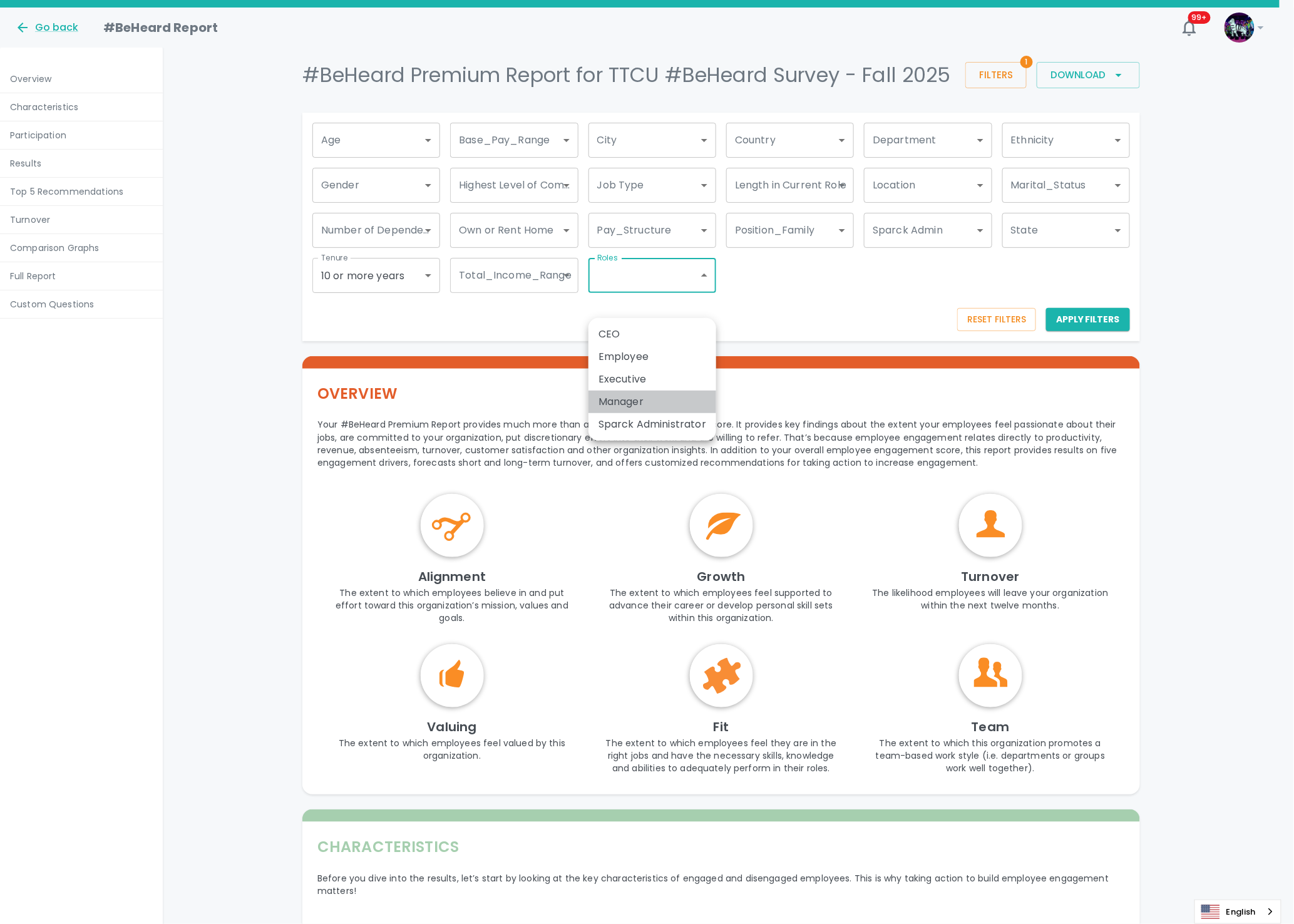
click at [640, 397] on li "Manager" at bounding box center [653, 402] width 128 height 23
type input "1790"
click at [1084, 343] on div at bounding box center [647, 462] width 1294 height 924
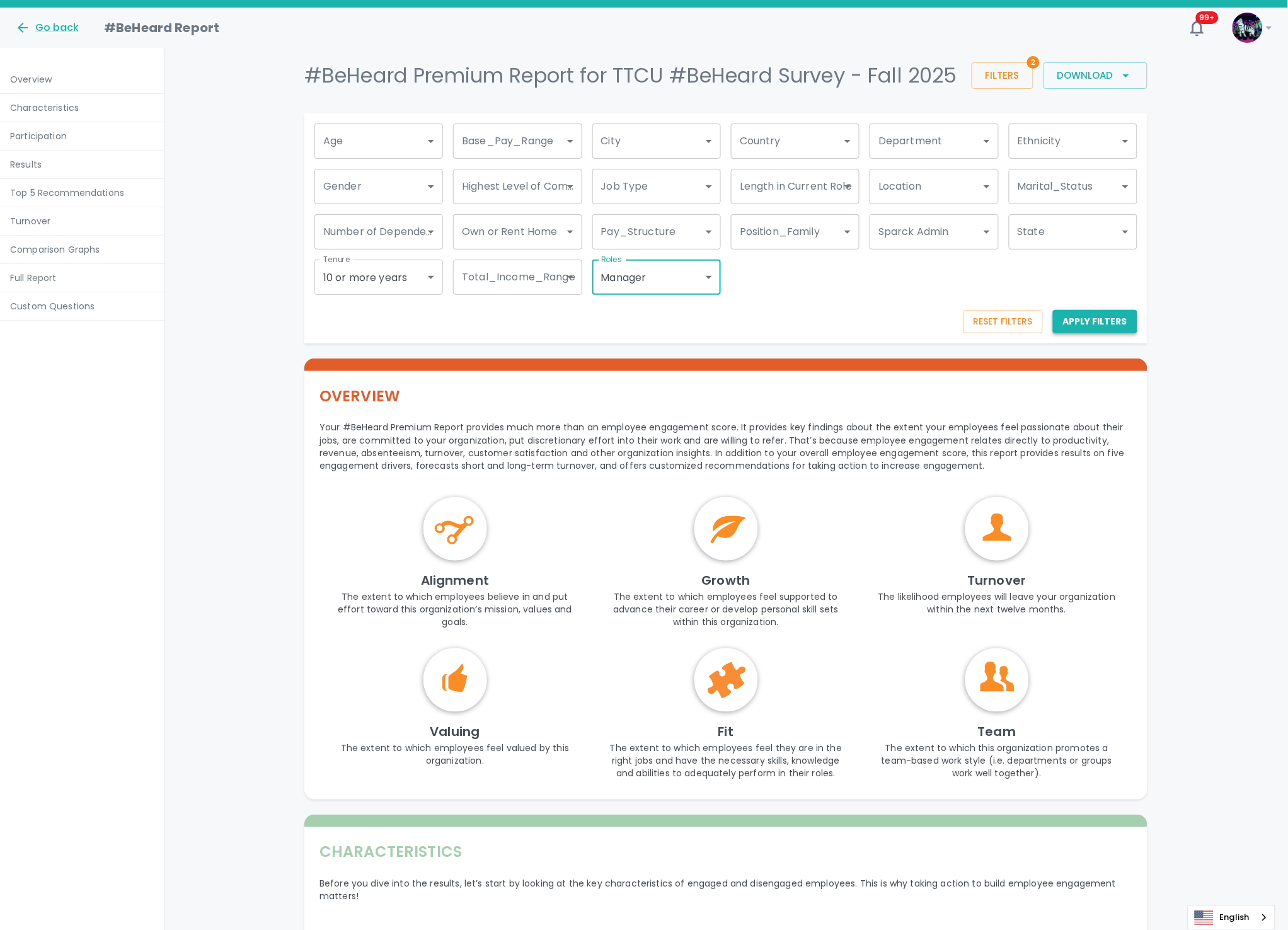
click at [1082, 333] on button "Apply Filters" at bounding box center [1095, 322] width 85 height 23
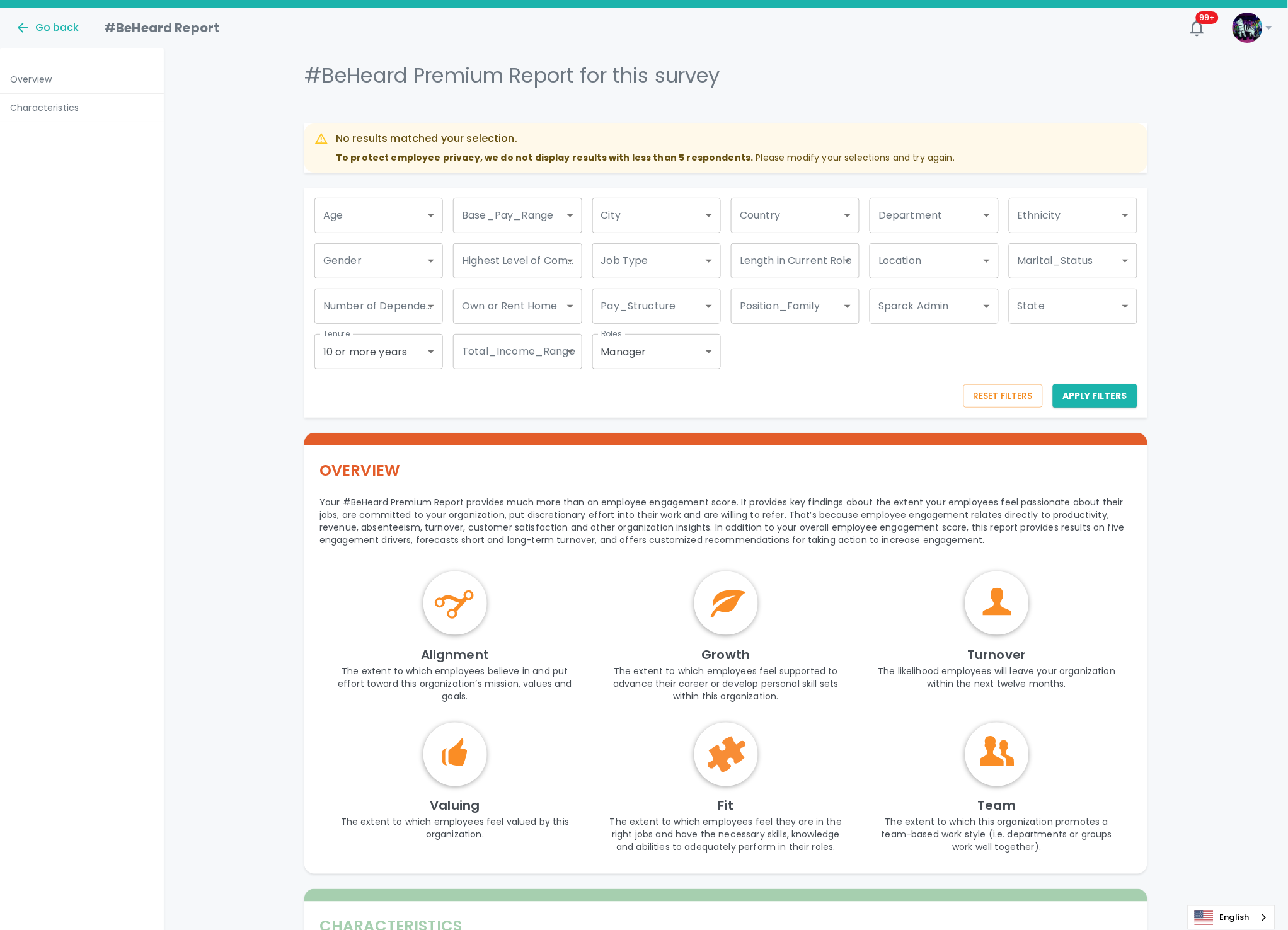
click at [1014, 392] on button "Reset Filters" at bounding box center [1003, 396] width 79 height 23
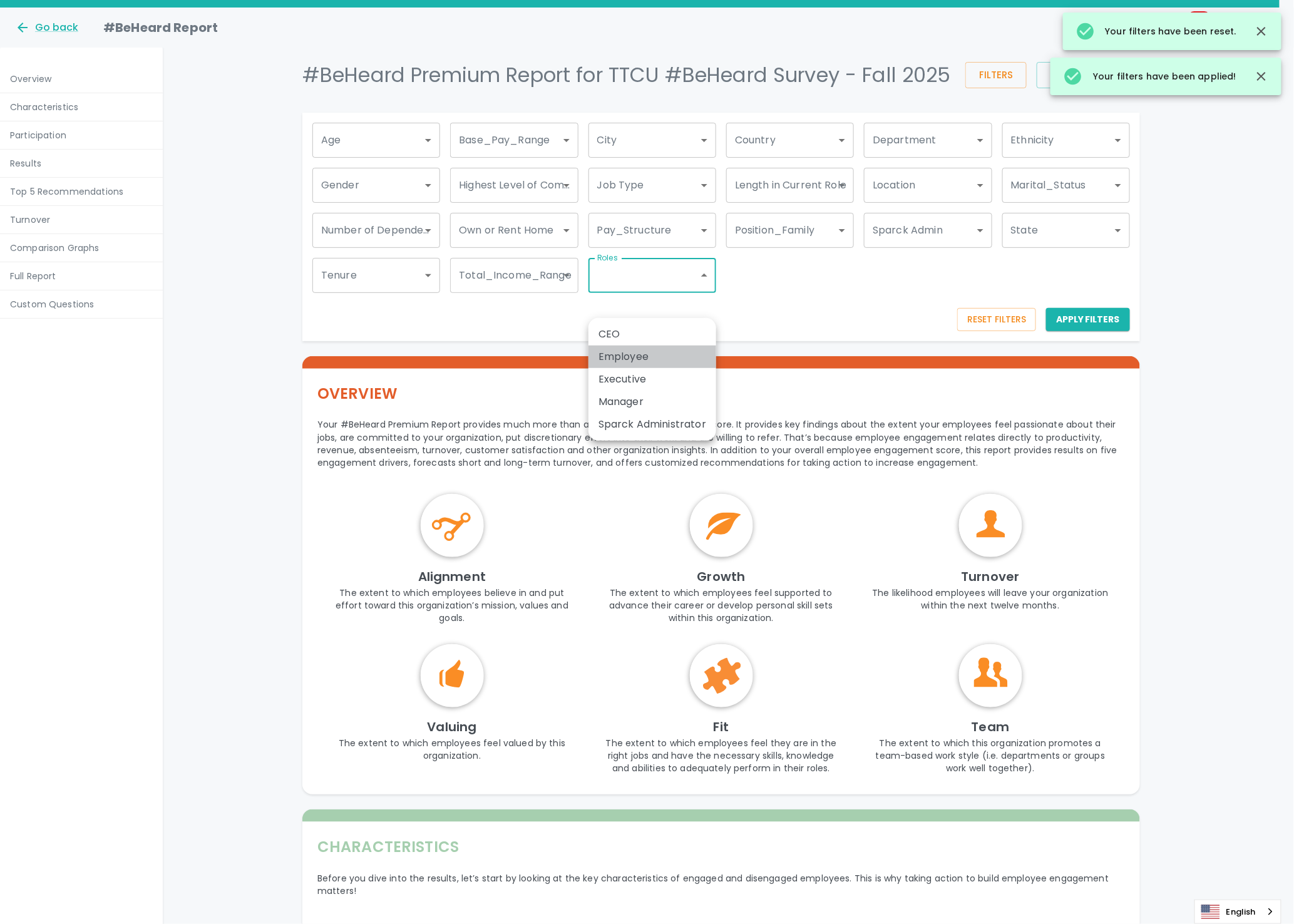
click at [656, 359] on li "Employee" at bounding box center [653, 357] width 128 height 23
type input "1791"
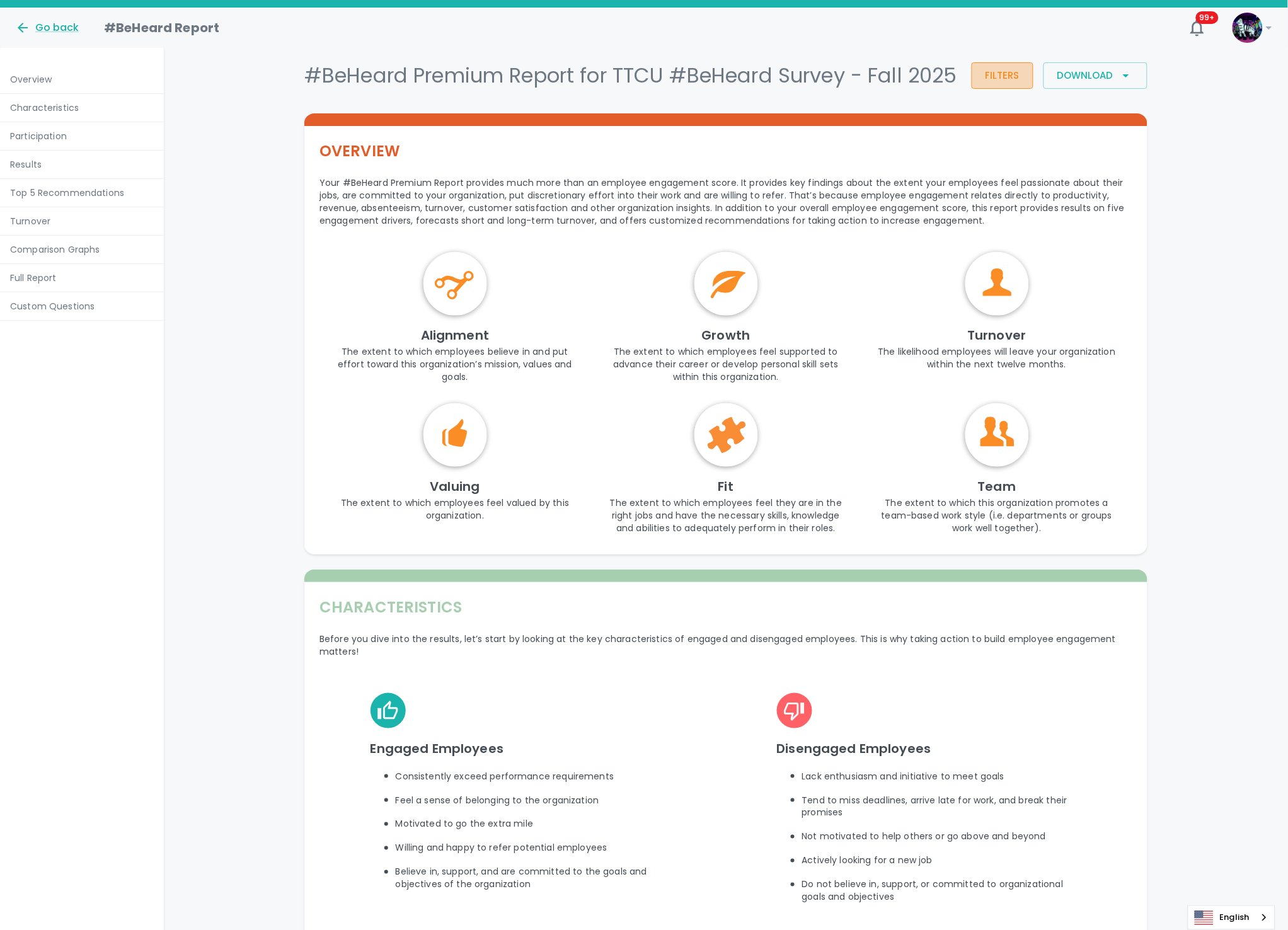
click at [1004, 85] on button "Filters" at bounding box center [1002, 76] width 62 height 26
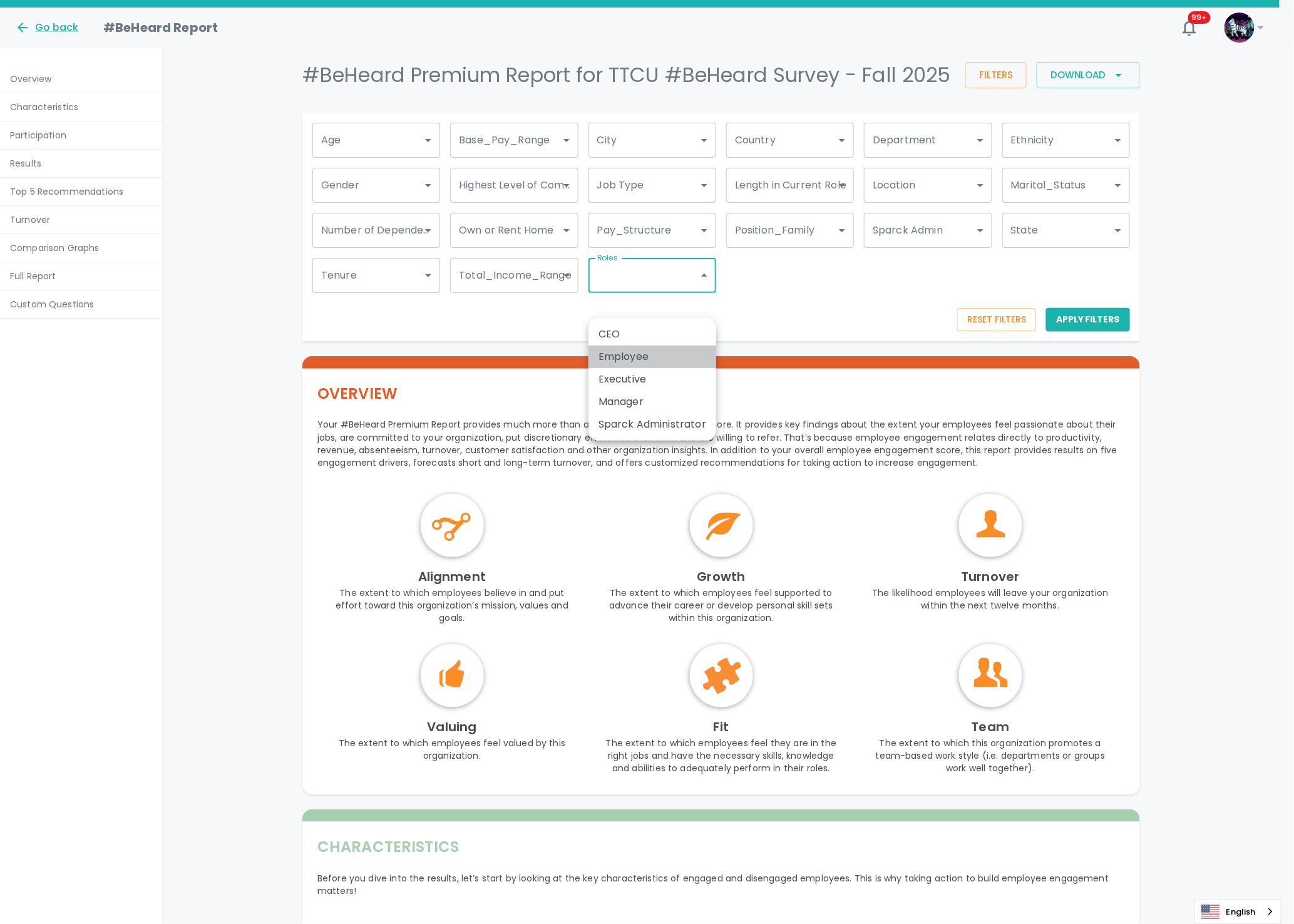
click at [640, 362] on li "Employee" at bounding box center [653, 357] width 128 height 23
type input "1791"
click at [1108, 347] on div at bounding box center [647, 462] width 1294 height 924
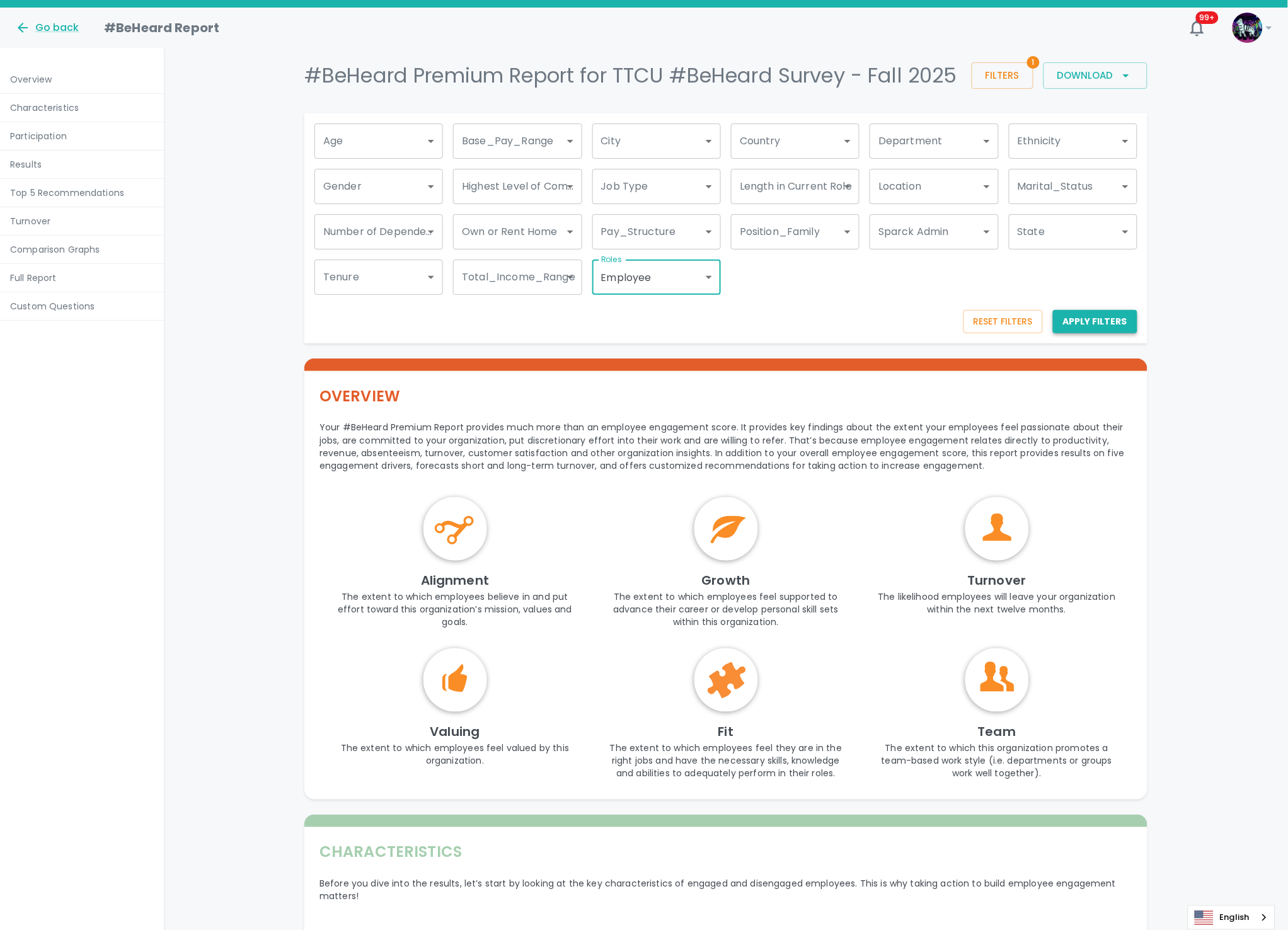
click at [1095, 333] on button "Apply Filters" at bounding box center [1095, 322] width 85 height 23
click at [996, 333] on button "Reset Filters" at bounding box center [1003, 322] width 79 height 23
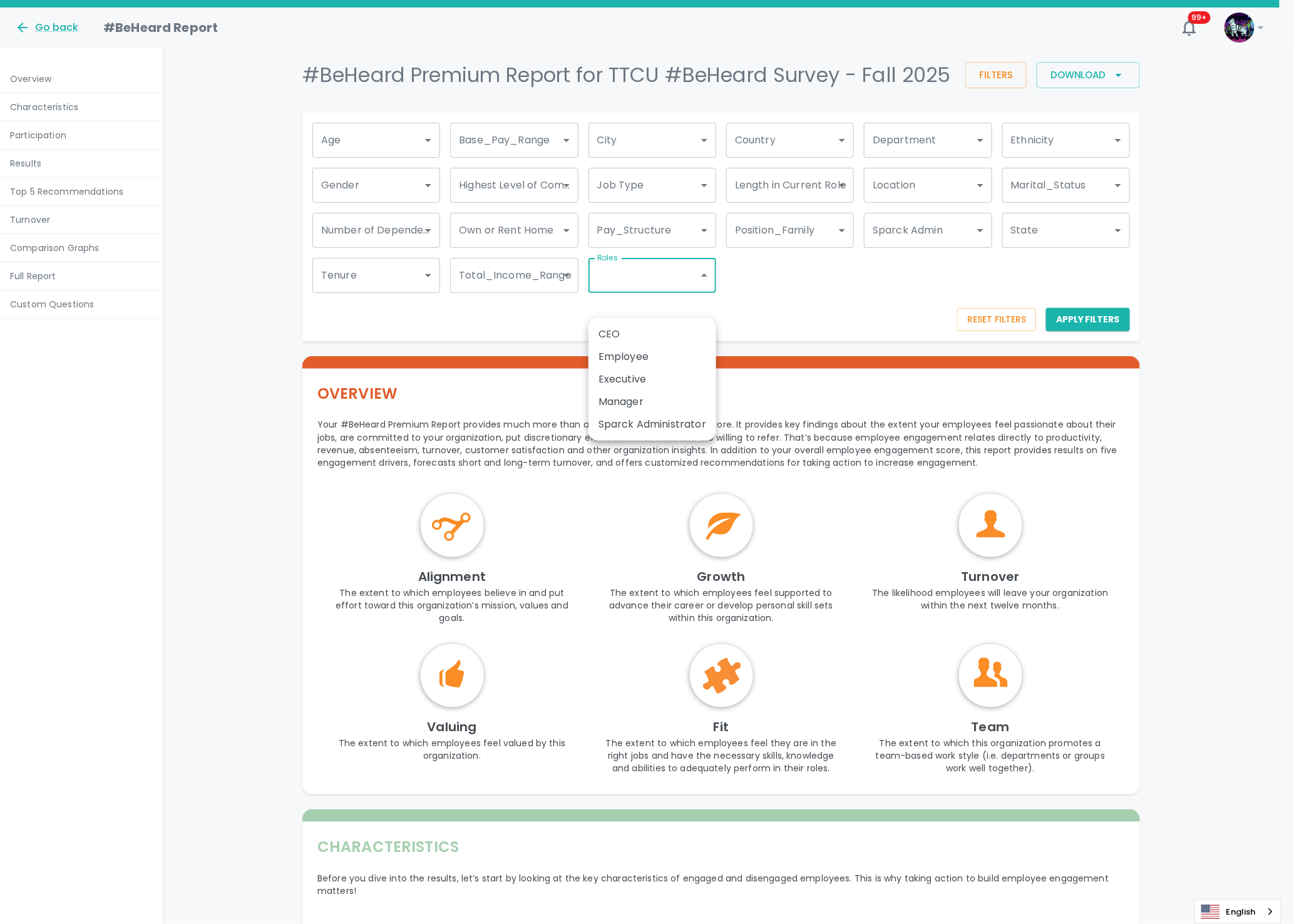
click at [696, 298] on div at bounding box center [647, 462] width 1294 height 924
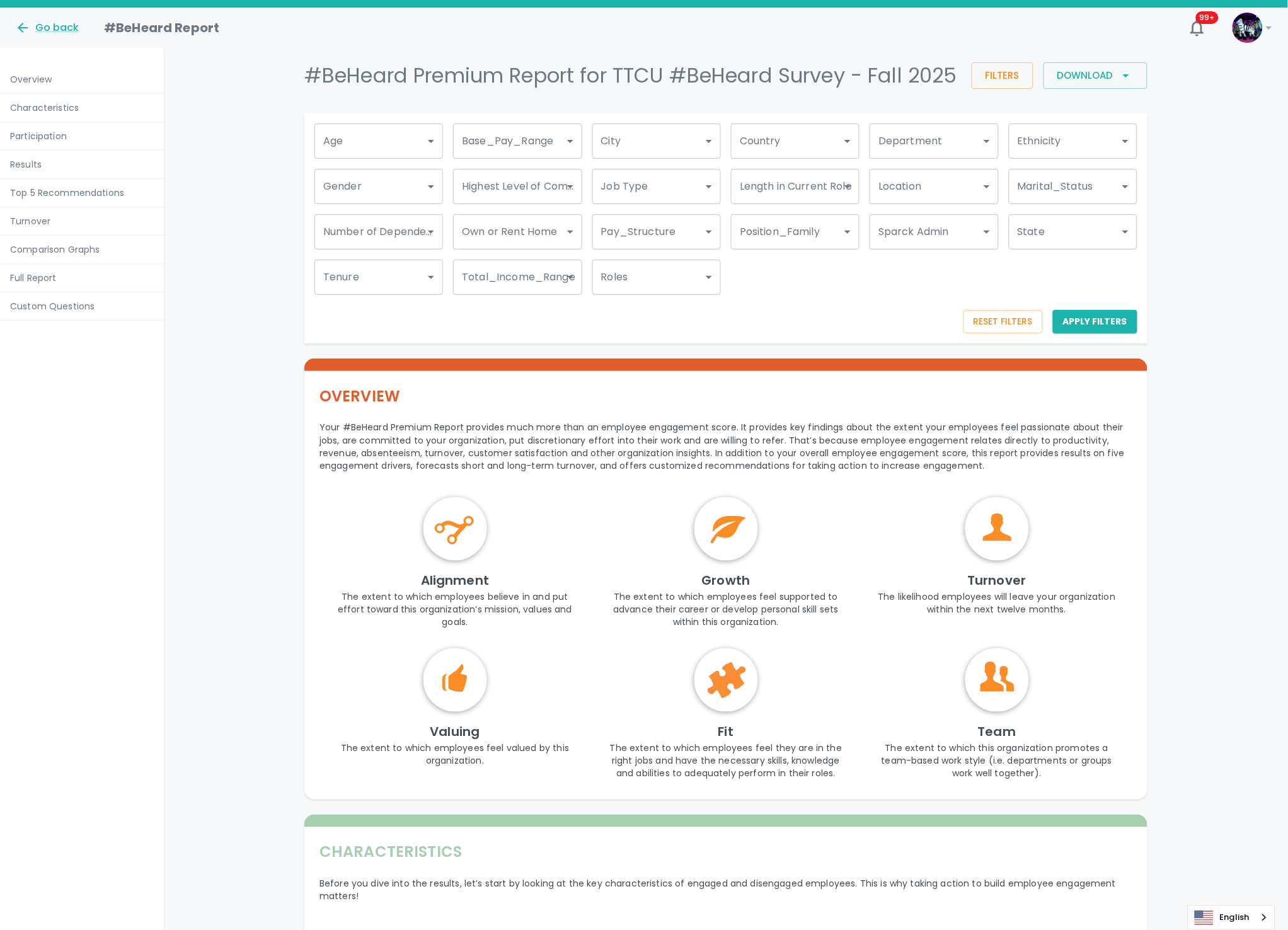
click at [814, 324] on div "Reset Filters Apply Filters" at bounding box center [721, 309] width 833 height 49
click at [29, 30] on div "Go back" at bounding box center [46, 27] width 63 height 15
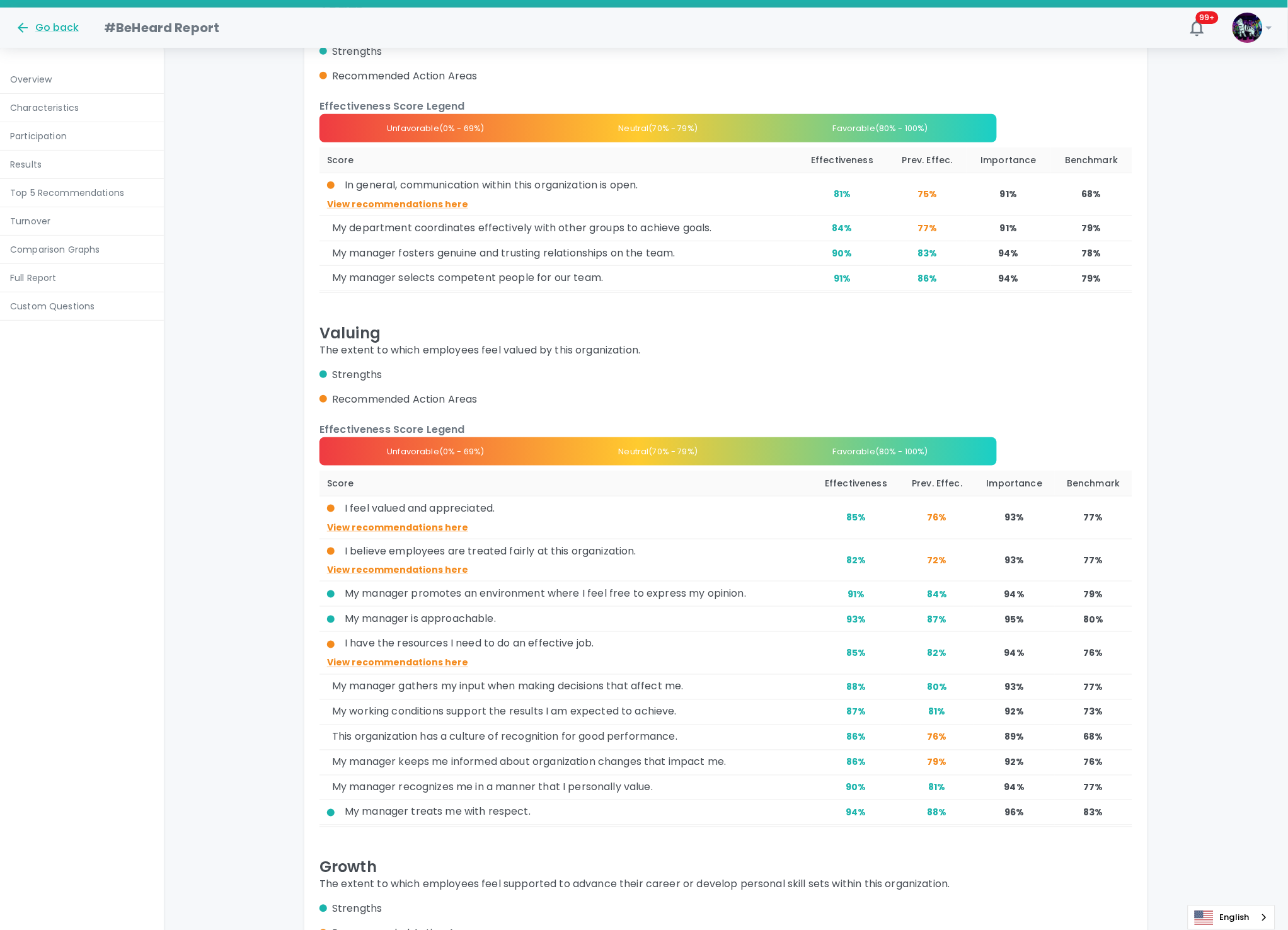
scroll to position [6710, 0]
